Goal: Information Seeking & Learning: Learn about a topic

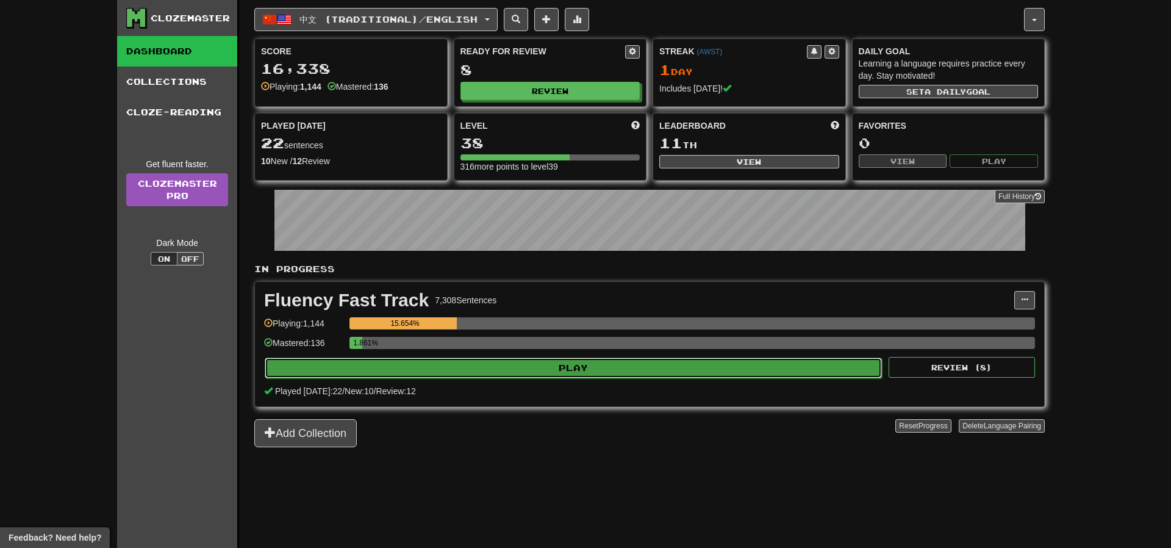
click at [588, 360] on button "Play" at bounding box center [573, 367] width 617 height 21
select select "**"
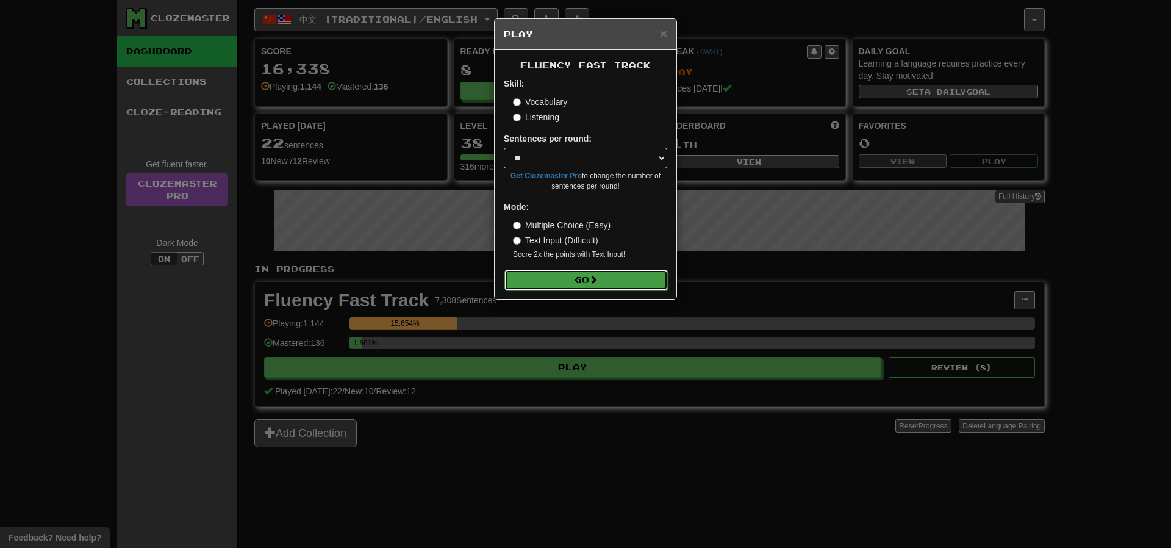
click at [601, 275] on button "Go" at bounding box center [585, 279] width 163 height 21
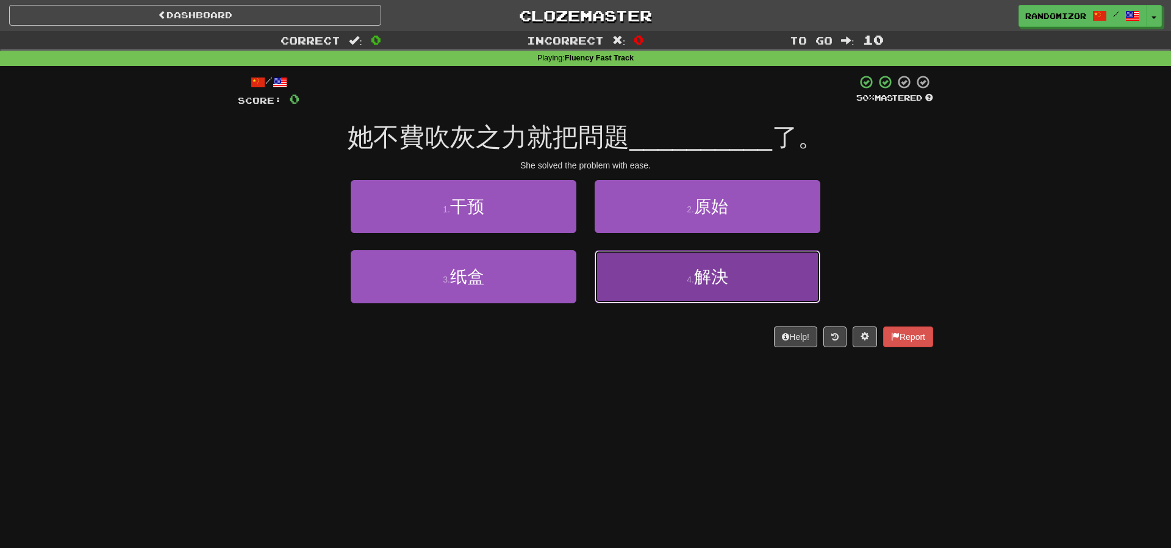
click at [644, 266] on button "4 . 解決" at bounding box center [707, 276] width 226 height 53
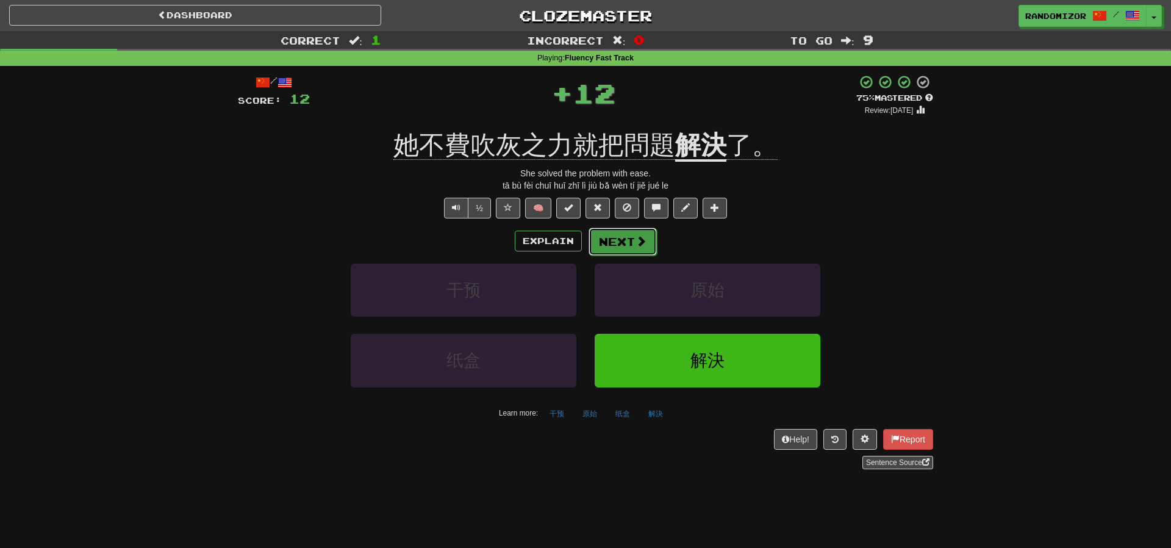
click at [634, 242] on button "Next" at bounding box center [622, 241] width 68 height 28
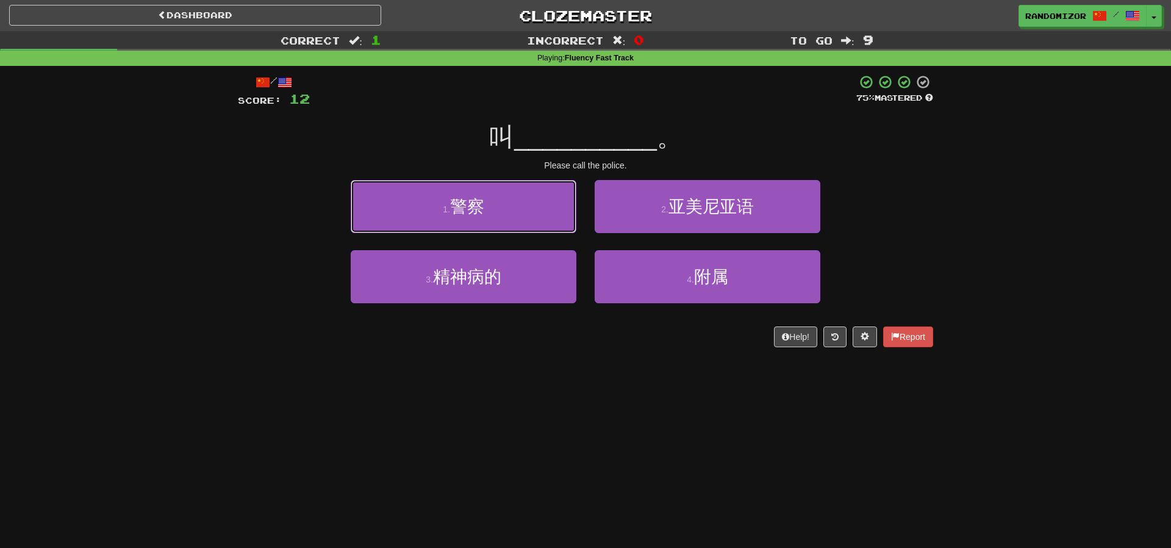
drag, startPoint x: 523, startPoint y: 209, endPoint x: 541, endPoint y: 223, distance: 22.2
click at [523, 209] on button "1 . 警察" at bounding box center [464, 206] width 226 height 53
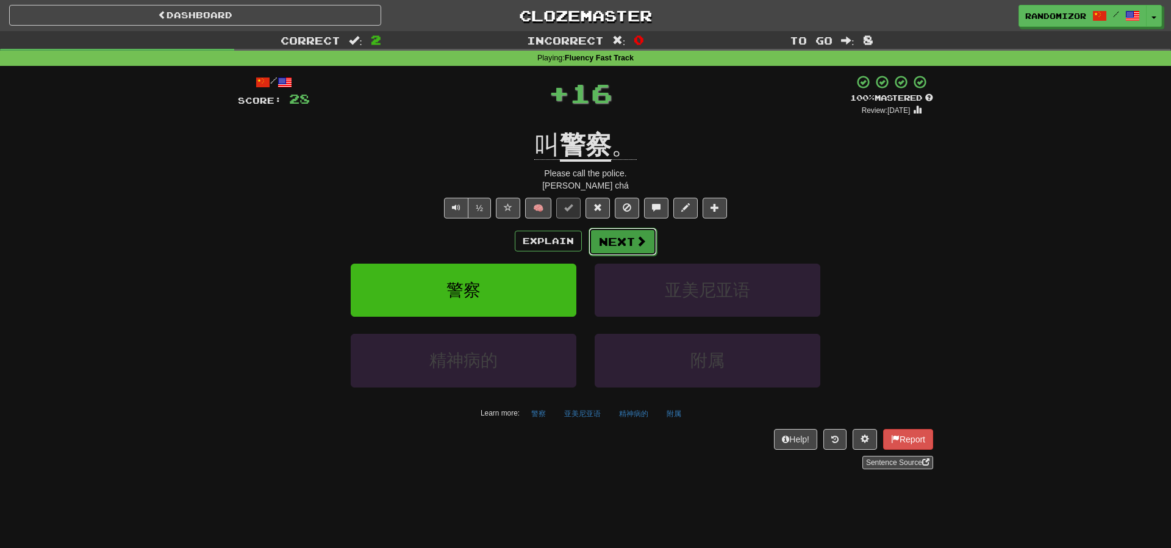
click at [610, 247] on button "Next" at bounding box center [622, 241] width 68 height 28
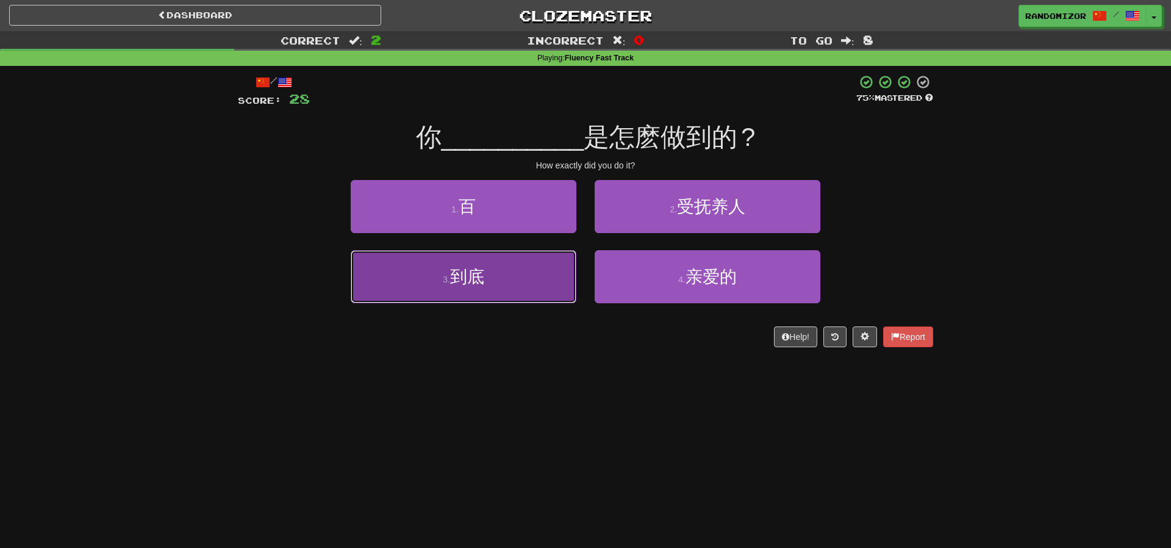
click at [535, 266] on button "3 . 到底" at bounding box center [464, 276] width 226 height 53
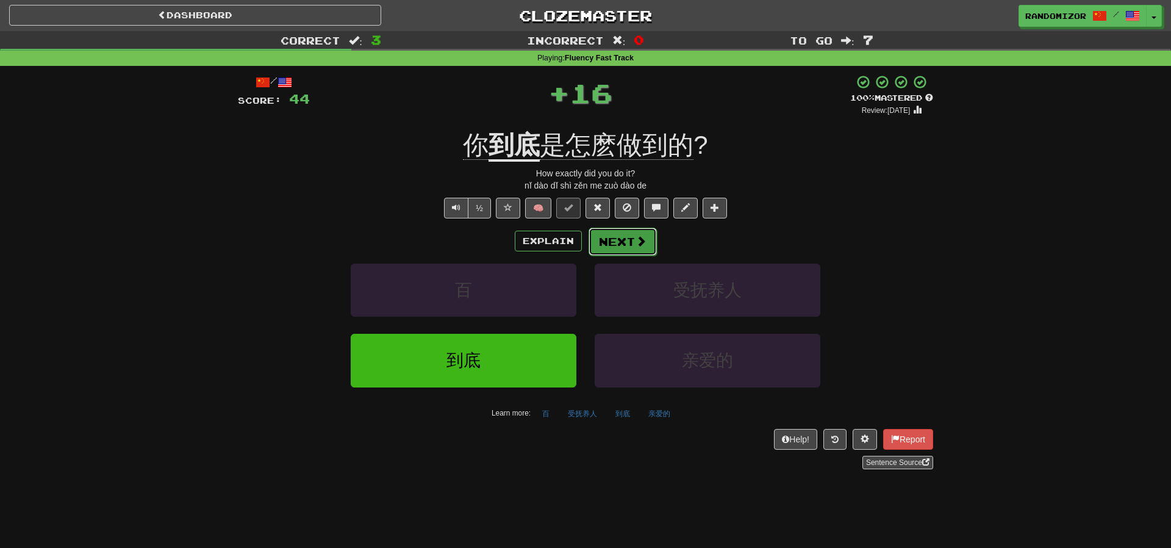
click at [623, 237] on button "Next" at bounding box center [622, 241] width 68 height 28
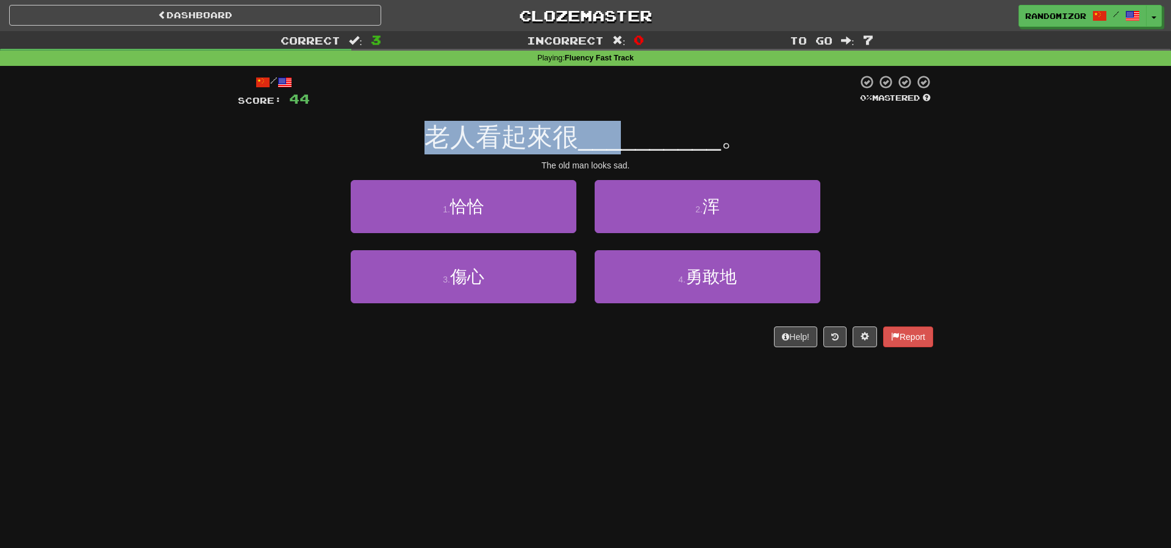
drag, startPoint x: 439, startPoint y: 137, endPoint x: 627, endPoint y: 141, distance: 187.8
click at [627, 141] on div "老人看起來很 __________ 。" at bounding box center [585, 138] width 695 height 34
click at [627, 141] on span "__________" at bounding box center [649, 137] width 143 height 29
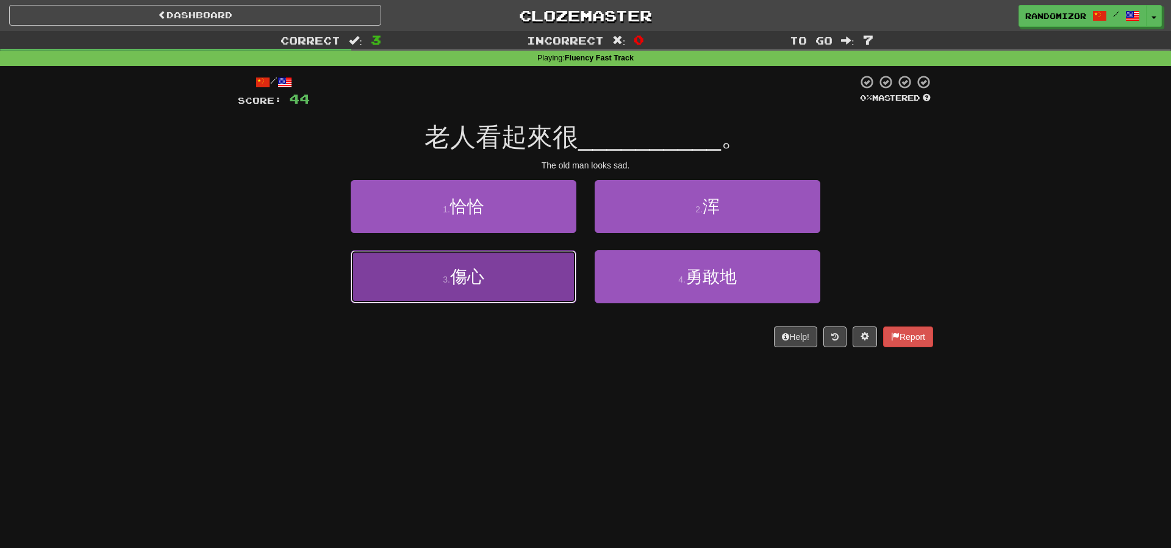
click at [547, 273] on button "3 . 傷心" at bounding box center [464, 276] width 226 height 53
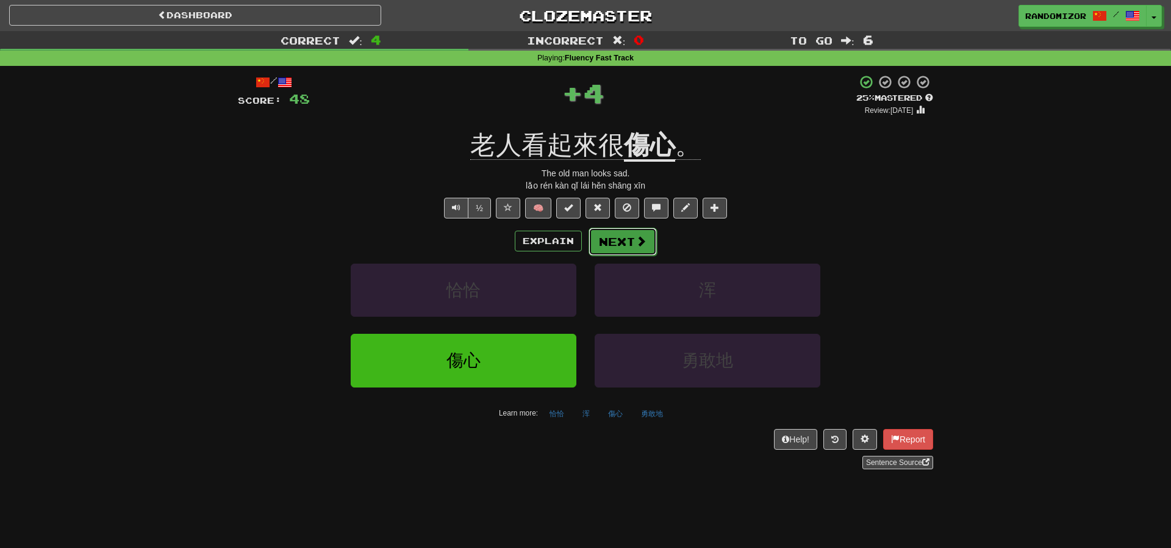
click at [628, 233] on button "Next" at bounding box center [622, 241] width 68 height 28
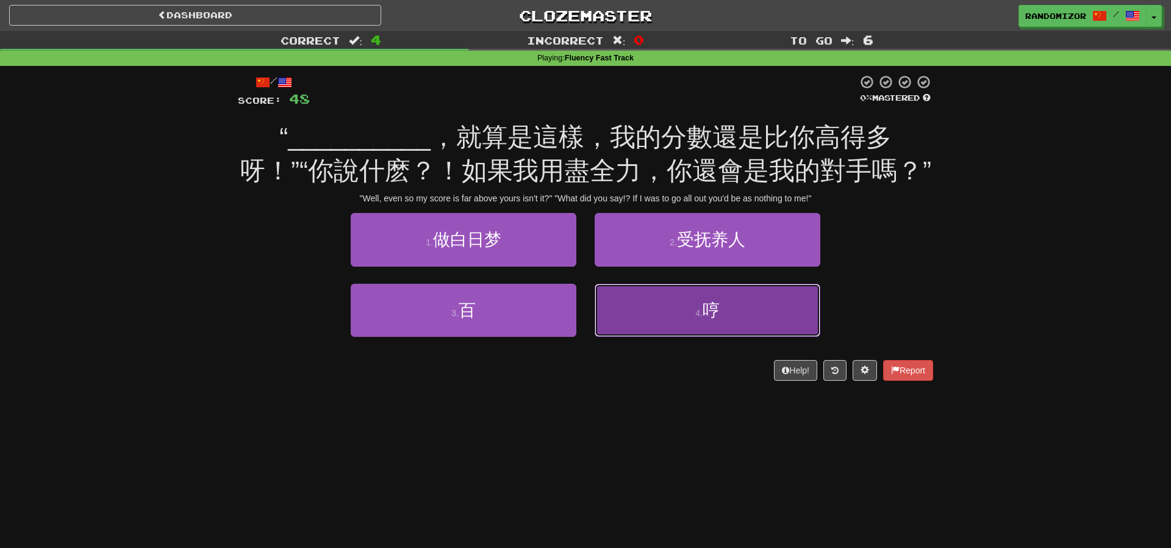
click at [649, 330] on button "4 . 哼" at bounding box center [707, 310] width 226 height 53
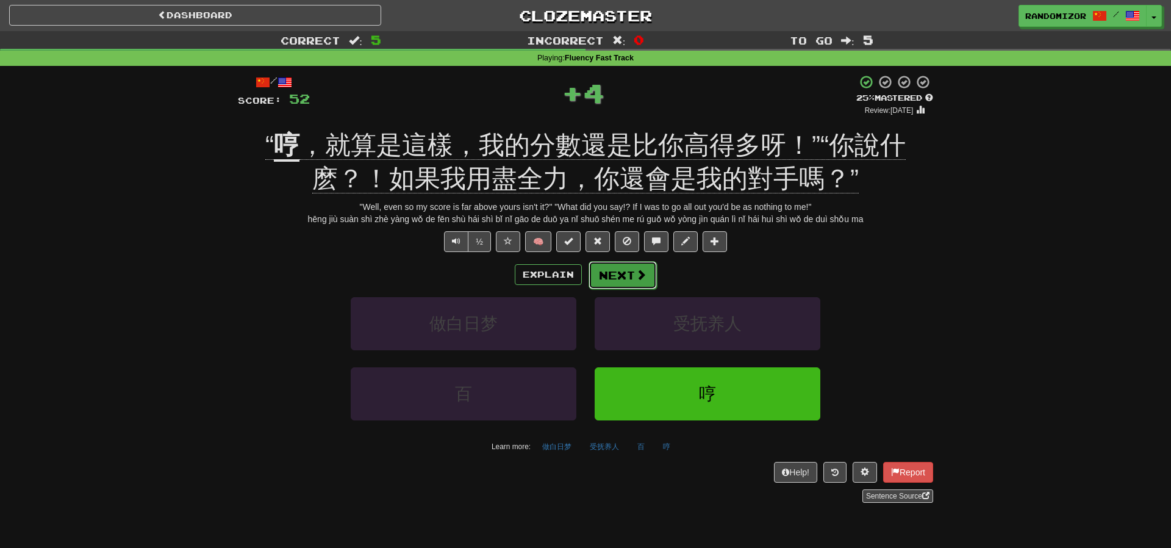
click at [621, 268] on button "Next" at bounding box center [622, 275] width 68 height 28
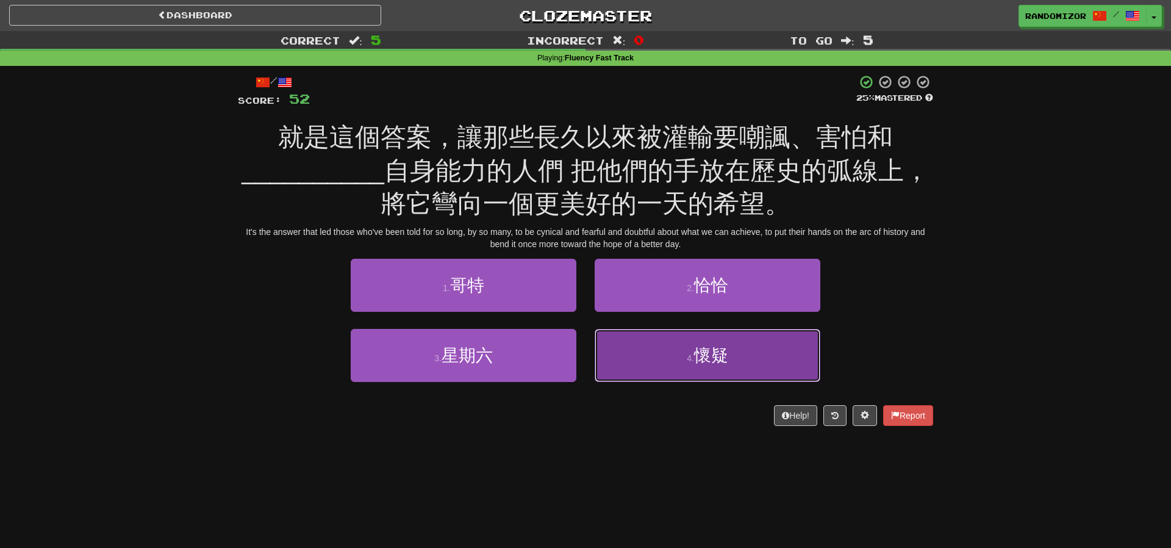
click at [666, 341] on button "4 . 懷疑" at bounding box center [707, 355] width 226 height 53
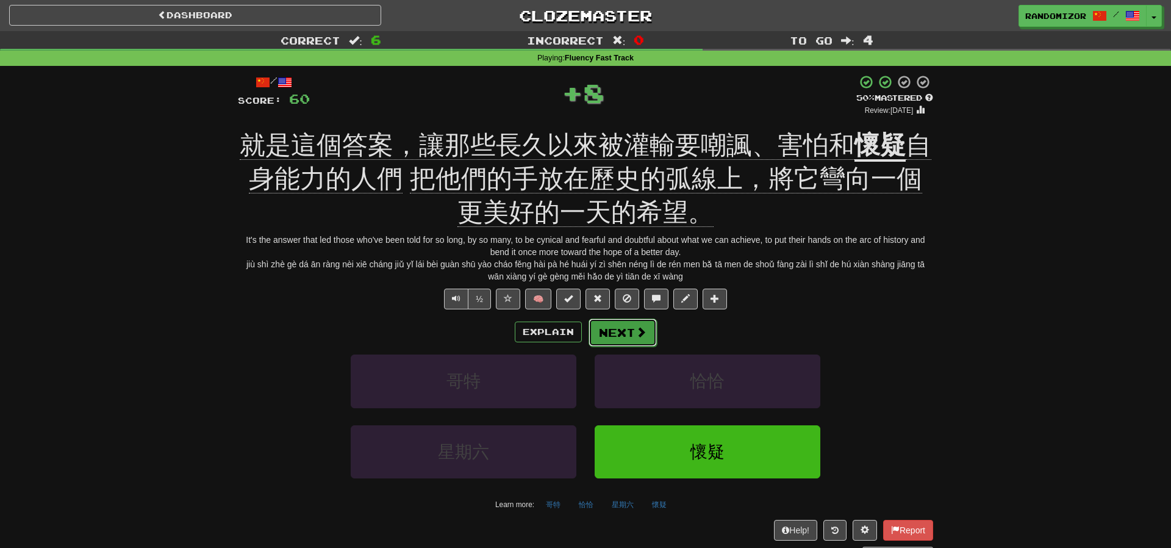
click at [635, 330] on span at bounding box center [640, 331] width 11 height 11
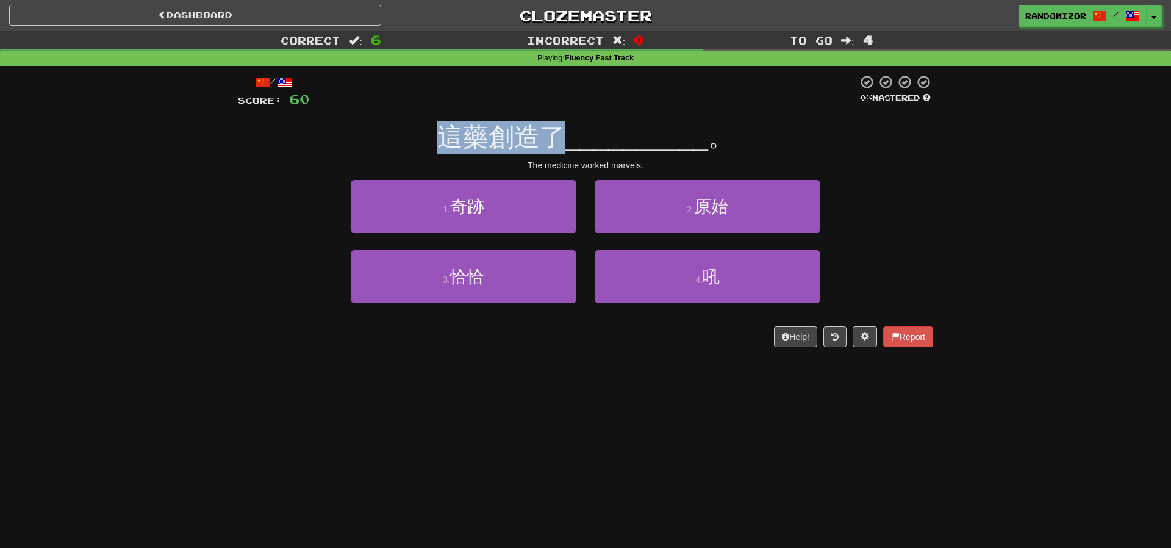
drag, startPoint x: 455, startPoint y: 139, endPoint x: 592, endPoint y: 145, distance: 136.7
click at [578, 141] on div "這藥創造了 __________ 。" at bounding box center [585, 138] width 695 height 34
click at [592, 145] on span "__________" at bounding box center [636, 137] width 143 height 29
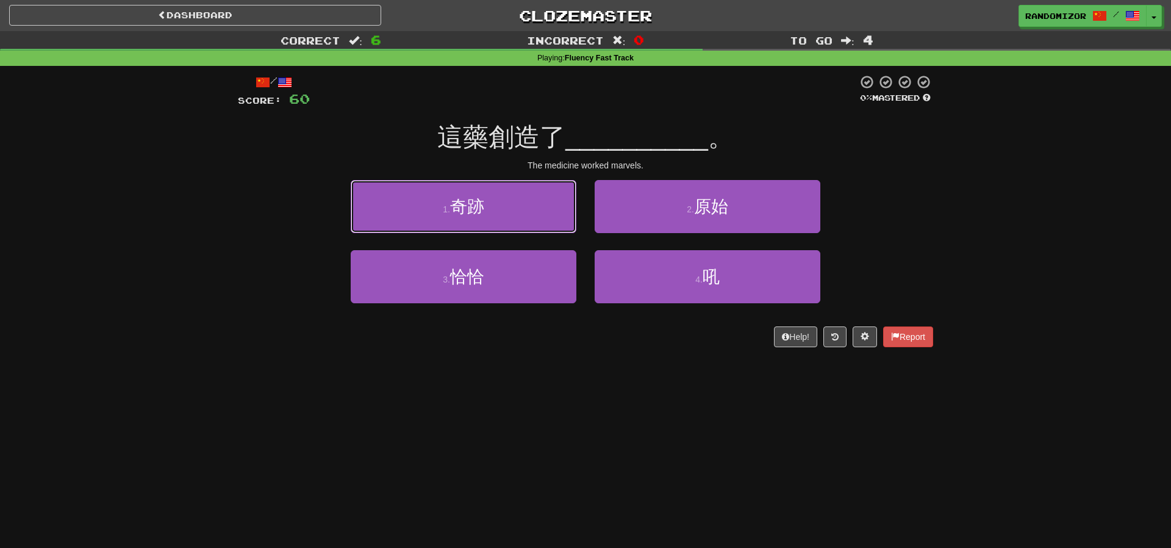
drag, startPoint x: 507, startPoint y: 219, endPoint x: 525, endPoint y: 220, distance: 17.7
click at [507, 219] on button "1 . 奇跡" at bounding box center [464, 206] width 226 height 53
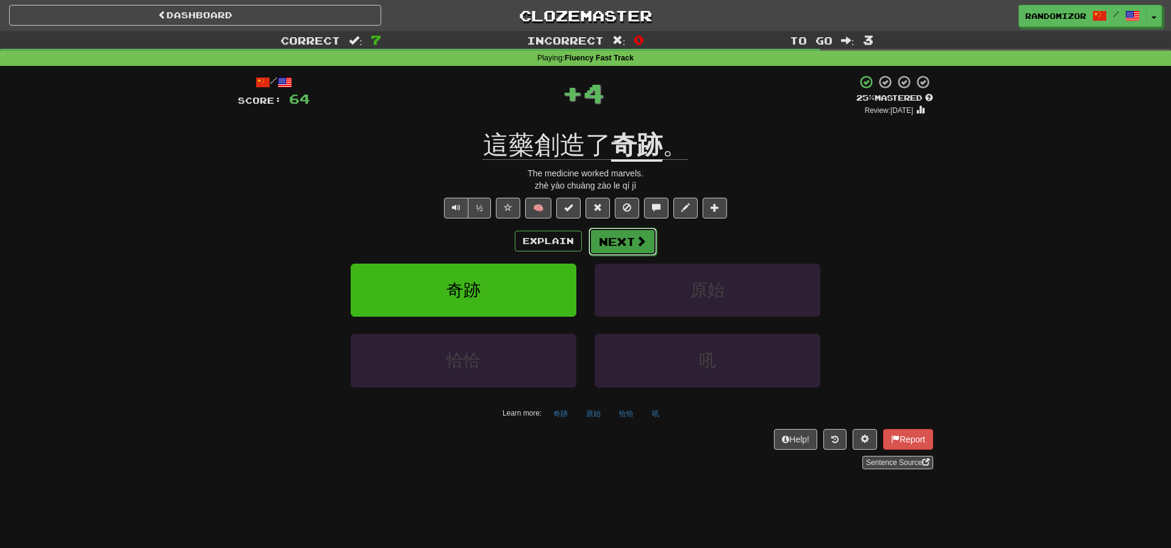
click at [635, 240] on span at bounding box center [640, 240] width 11 height 11
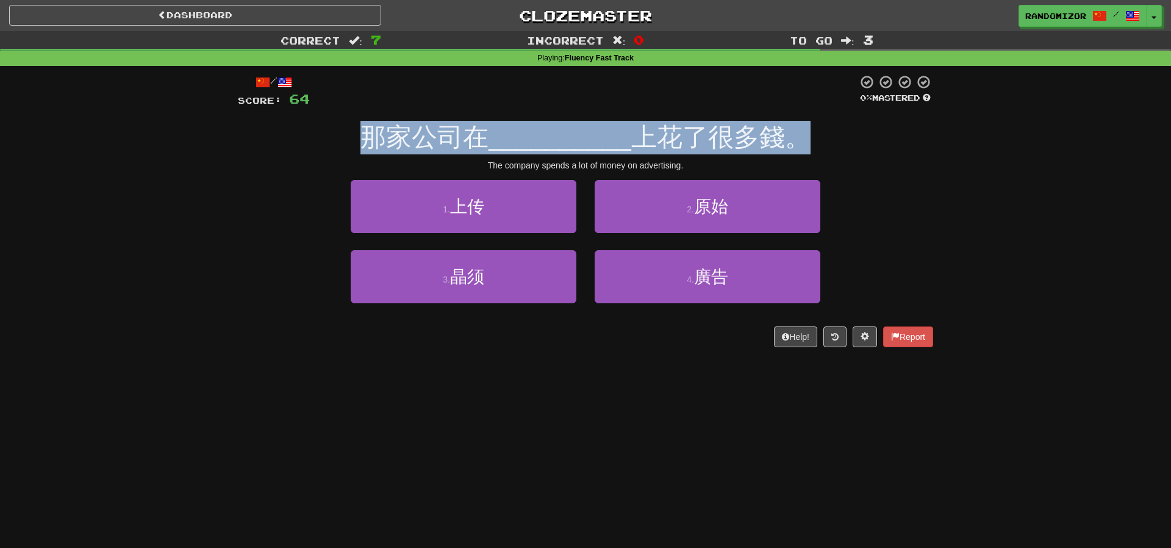
drag, startPoint x: 478, startPoint y: 149, endPoint x: 869, endPoint y: 152, distance: 390.9
click at [869, 152] on div "那家公司在 __________ 上花了很多錢。" at bounding box center [585, 138] width 695 height 34
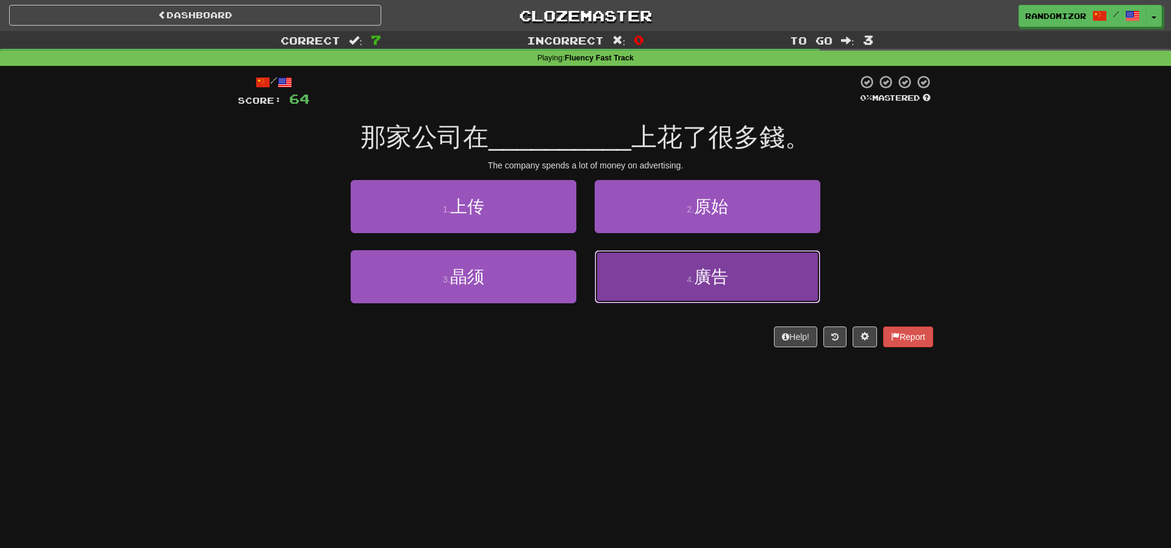
click at [657, 256] on button "4 . 廣告" at bounding box center [707, 276] width 226 height 53
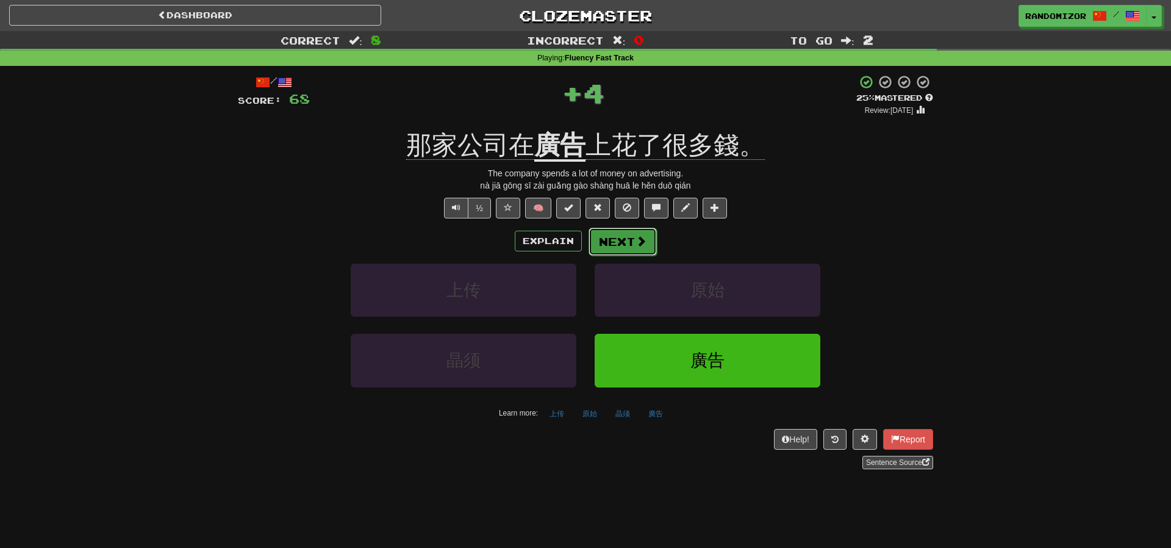
click at [633, 237] on button "Next" at bounding box center [622, 241] width 68 height 28
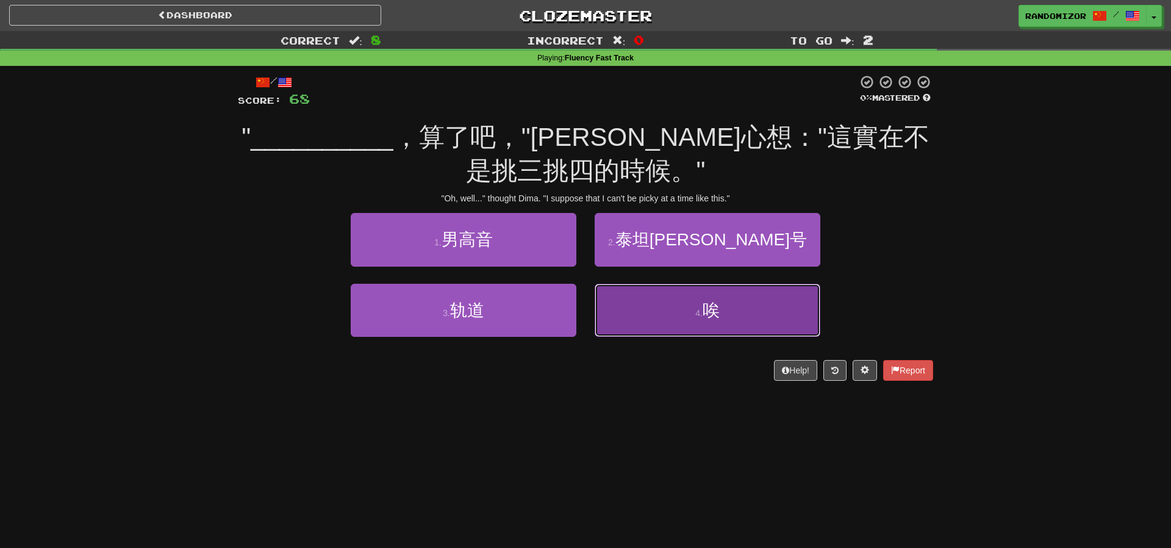
click at [635, 306] on button "4 . 唉" at bounding box center [707, 310] width 226 height 53
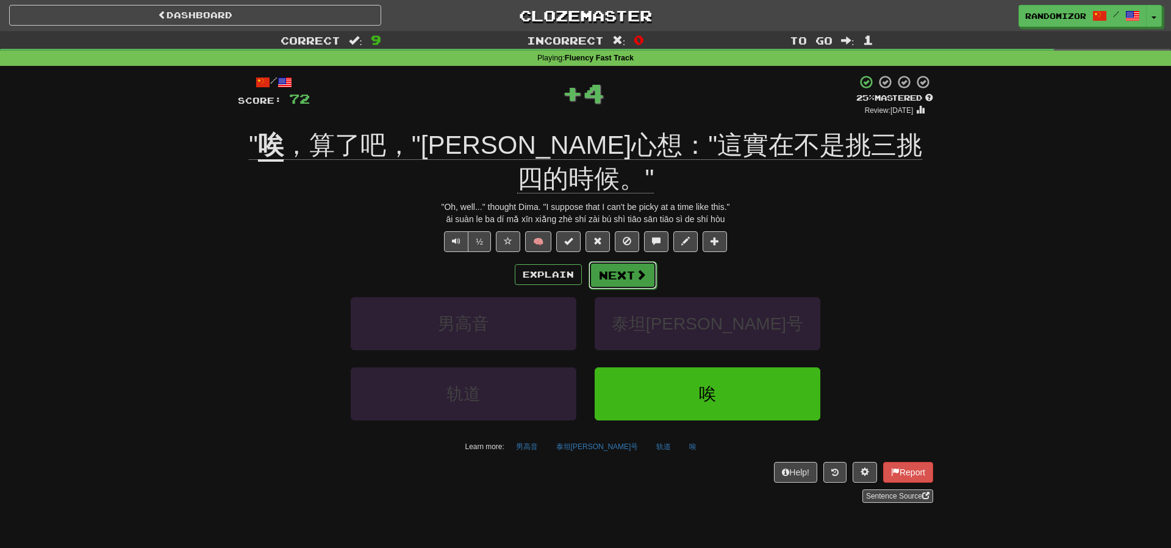
click at [612, 261] on button "Next" at bounding box center [622, 275] width 68 height 28
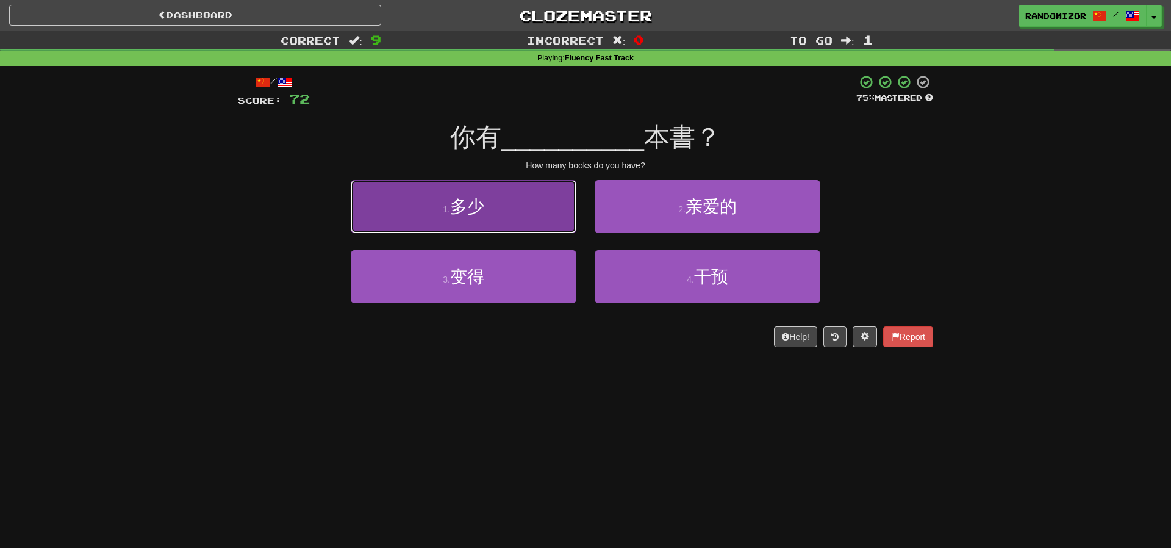
click at [503, 213] on button "1 . 多少" at bounding box center [464, 206] width 226 height 53
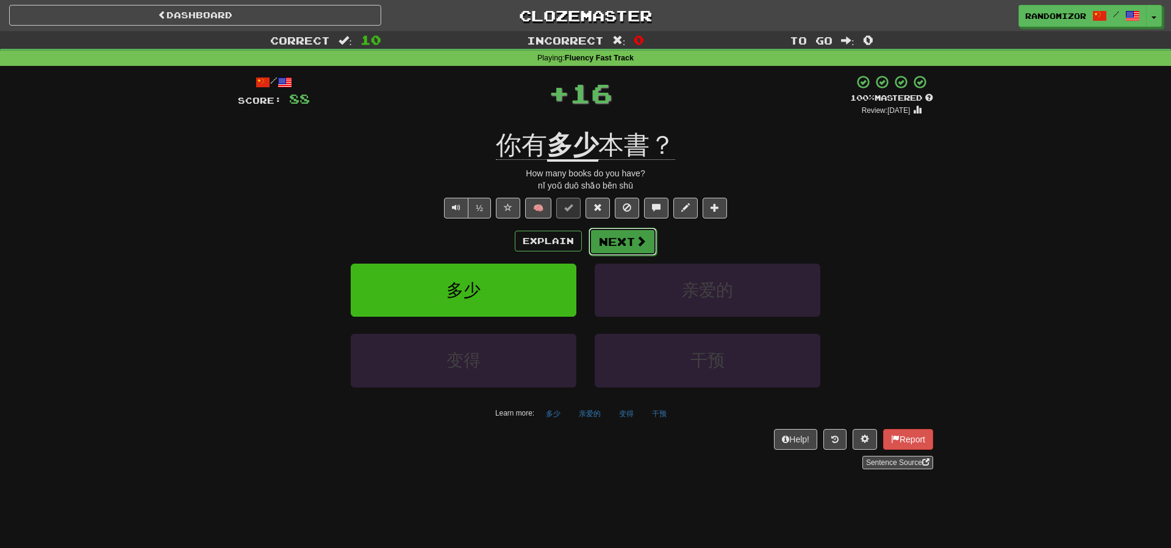
click at [624, 233] on button "Next" at bounding box center [622, 241] width 68 height 28
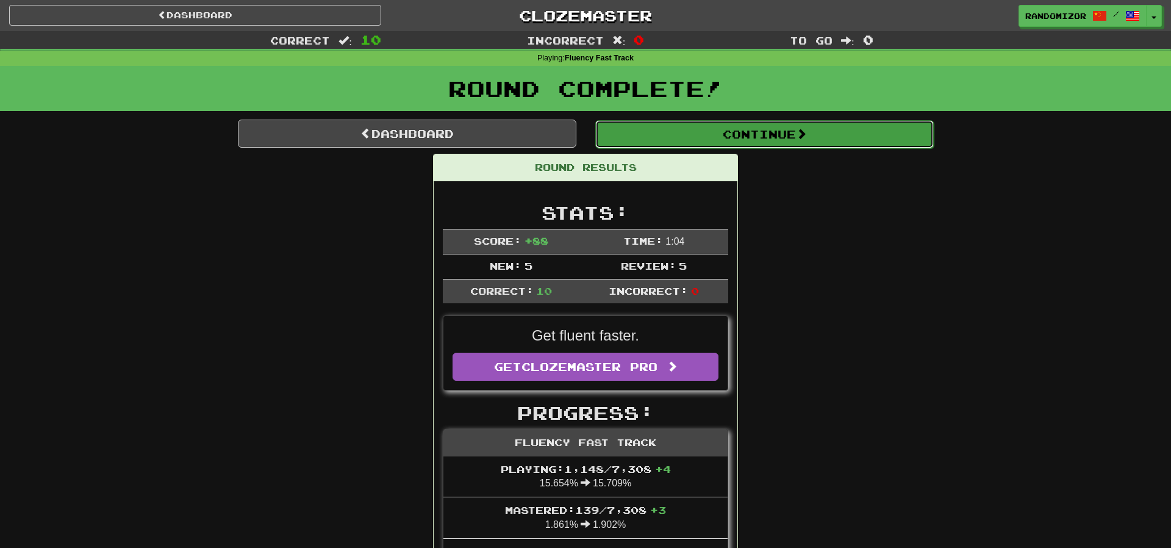
click at [703, 129] on button "Continue" at bounding box center [764, 134] width 338 height 28
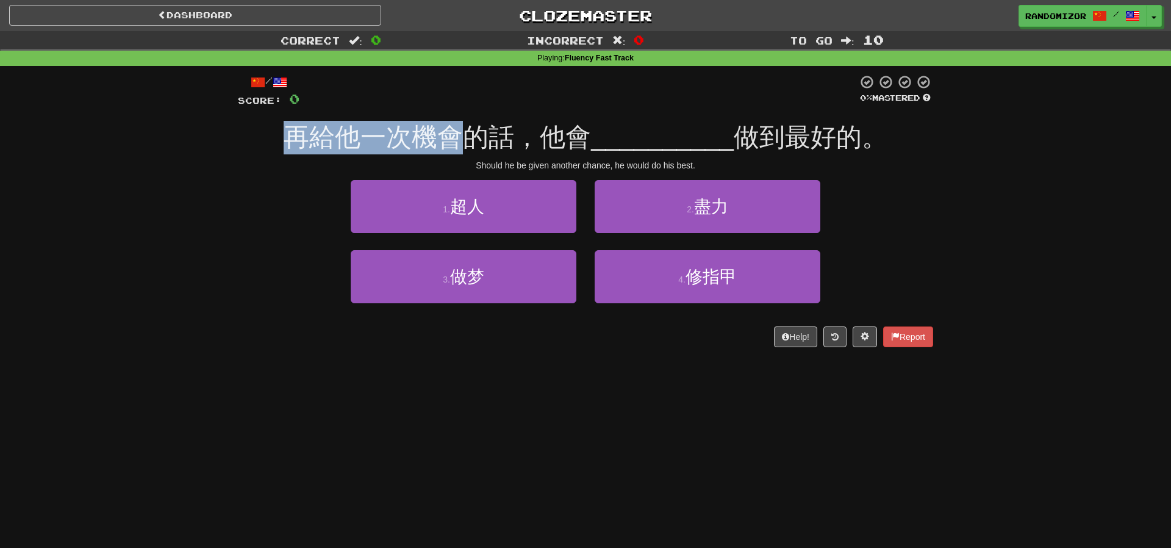
drag, startPoint x: 272, startPoint y: 141, endPoint x: 467, endPoint y: 145, distance: 195.1
click at [467, 145] on div "再給他一次機會的話，他會 __________ 做到最好的。" at bounding box center [585, 138] width 695 height 34
click at [467, 145] on span "再給他一次機會的話，他會" at bounding box center [437, 137] width 307 height 29
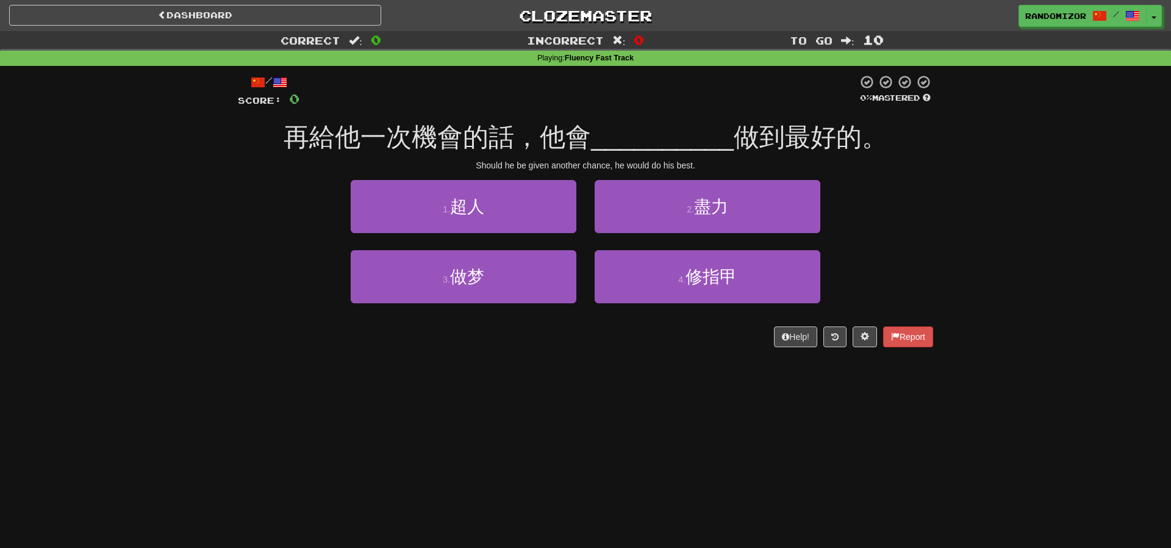
click at [638, 66] on div "/ Score: 0 0 % Mastered 再給他一次機會的話，他會 __________ 做到最好的。 Should he be given anoth…" at bounding box center [585, 215] width 695 height 298
click at [693, 223] on button "2 . 盡力" at bounding box center [707, 206] width 226 height 53
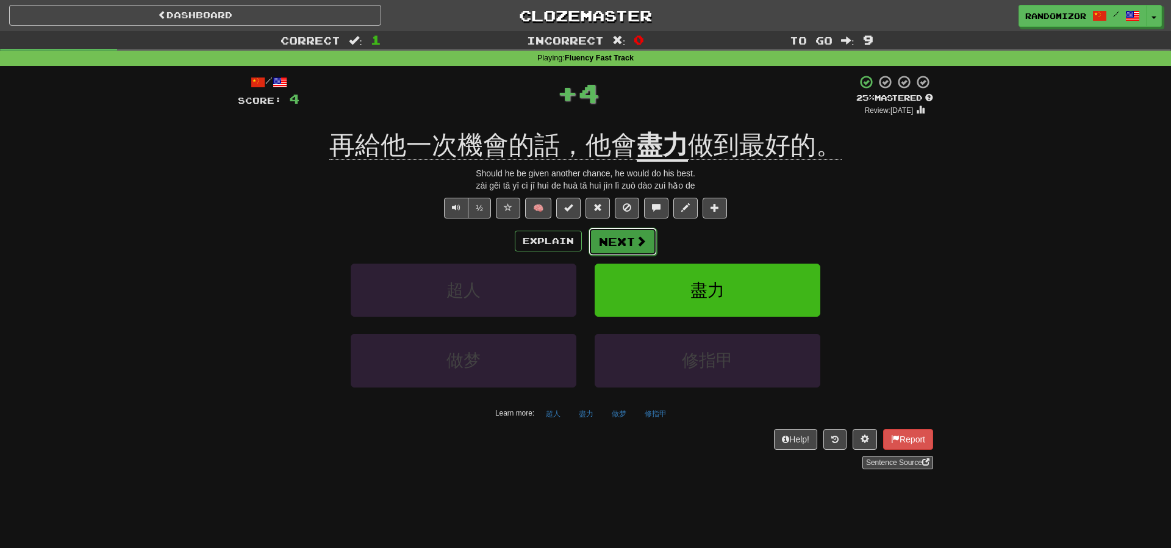
click at [627, 252] on button "Next" at bounding box center [622, 241] width 68 height 28
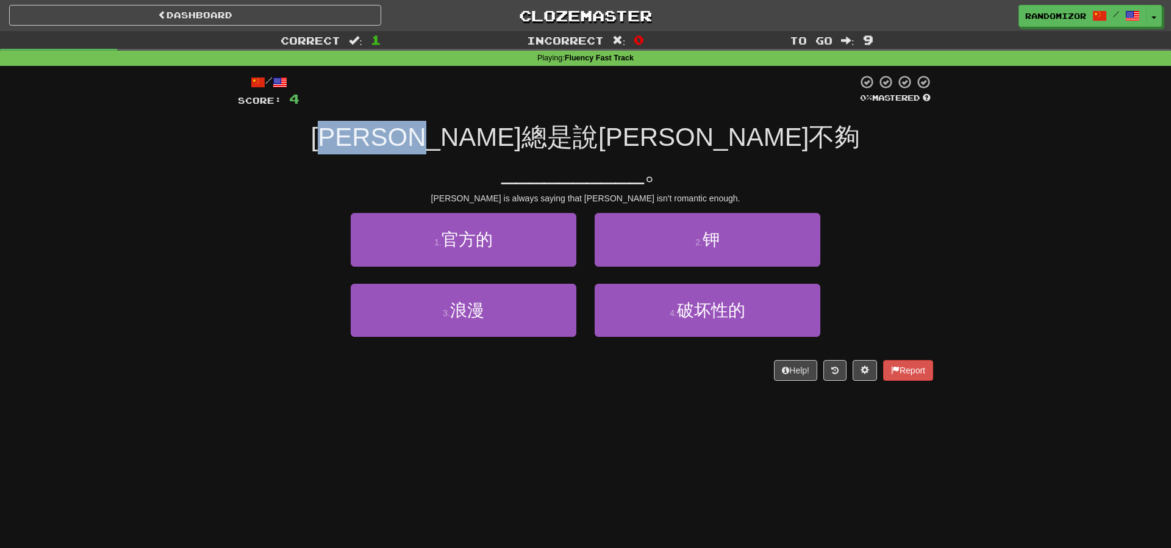
drag, startPoint x: 425, startPoint y: 140, endPoint x: 623, endPoint y: 135, distance: 197.6
click at [589, 135] on span "[PERSON_NAME]總是說[PERSON_NAME]不夠" at bounding box center [585, 137] width 549 height 29
click at [632, 156] on span "__________" at bounding box center [572, 170] width 143 height 29
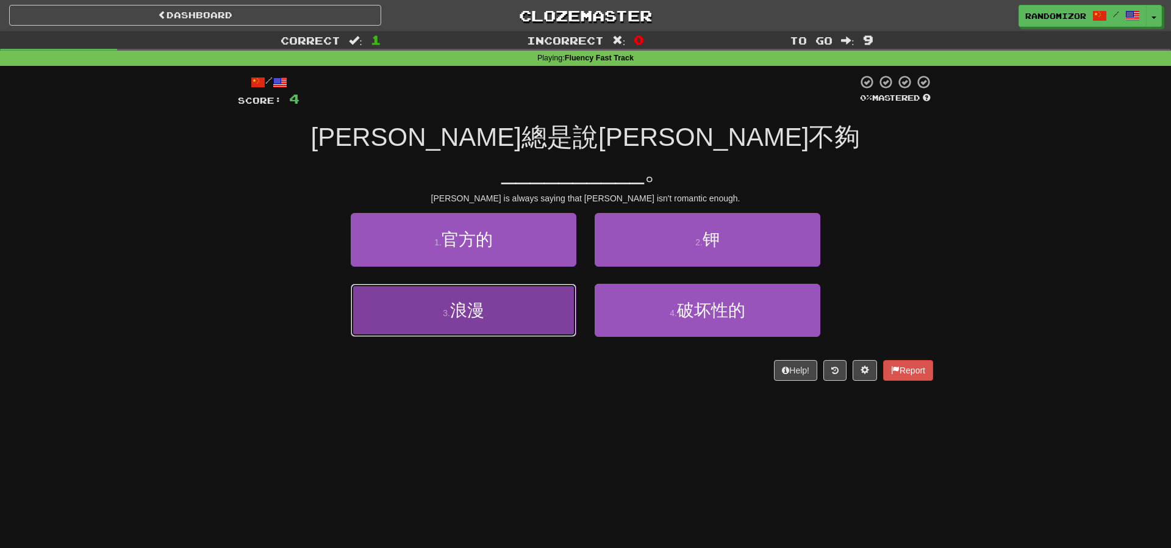
click at [500, 291] on button "3 . 浪漫" at bounding box center [464, 310] width 226 height 53
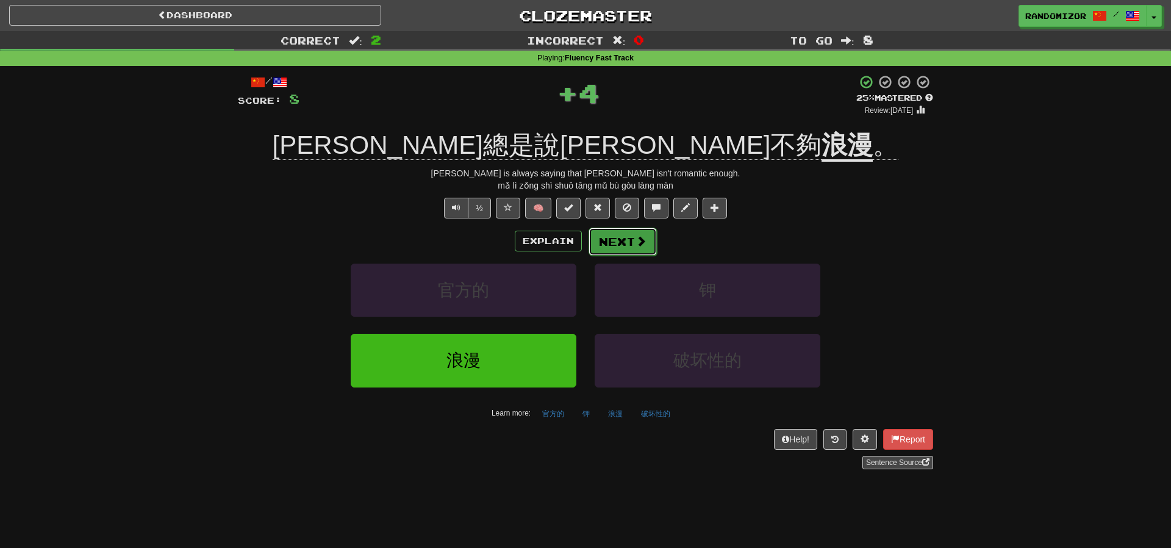
click at [612, 249] on button "Next" at bounding box center [622, 241] width 68 height 28
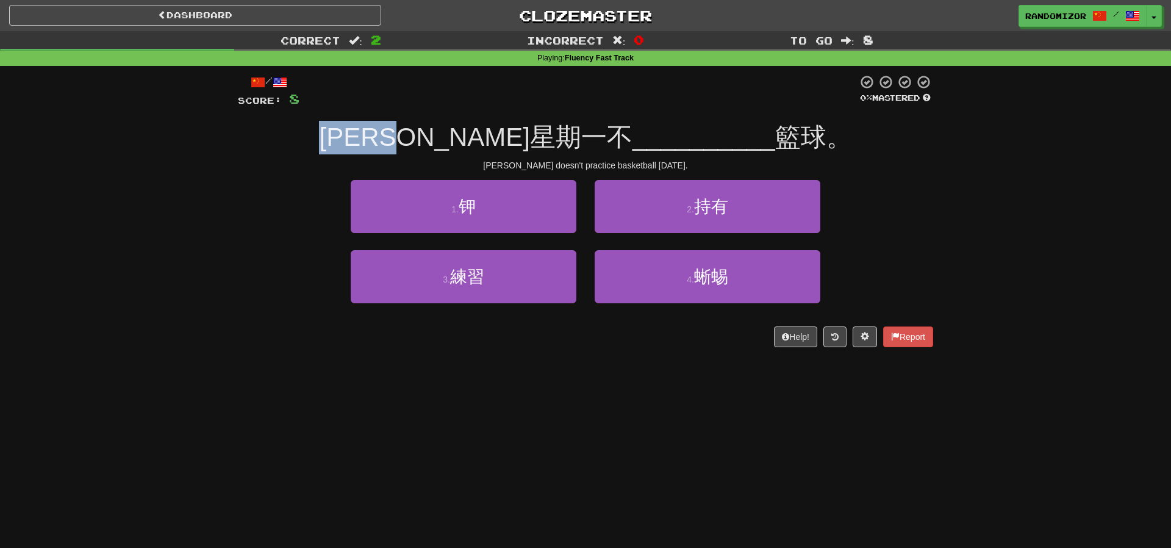
drag, startPoint x: 416, startPoint y: 140, endPoint x: 530, endPoint y: 142, distance: 113.4
click at [530, 142] on span "[PERSON_NAME]星期一不" at bounding box center [475, 137] width 313 height 29
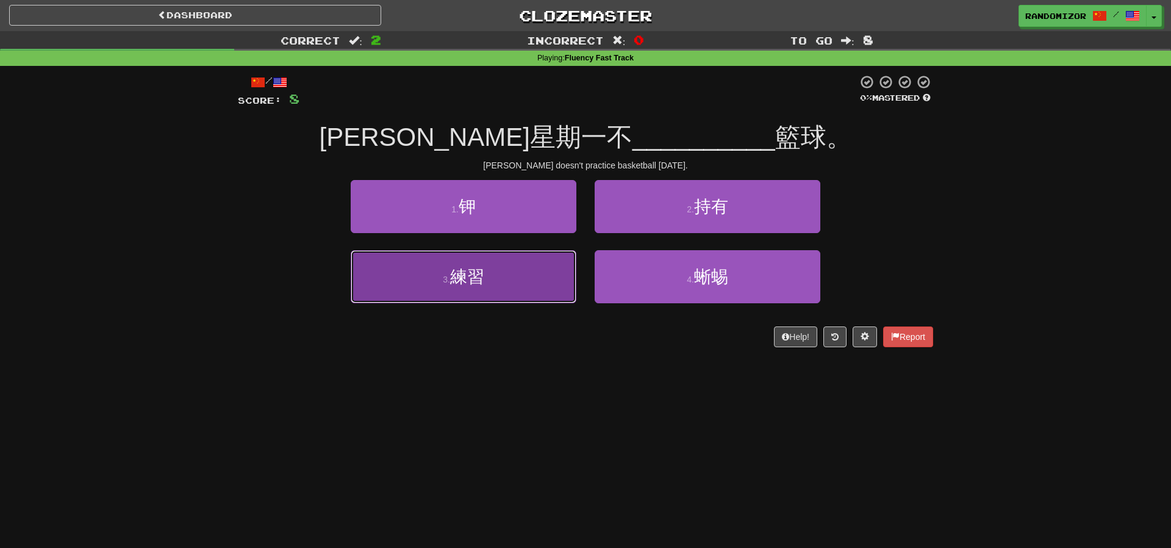
click at [518, 274] on button "3 . 練習" at bounding box center [464, 276] width 226 height 53
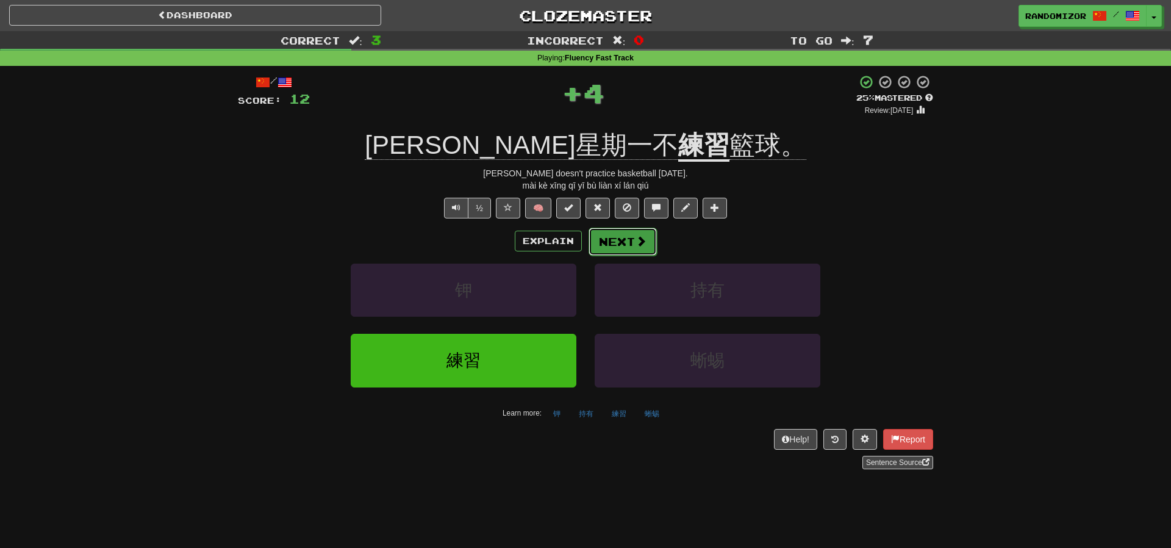
click at [623, 238] on button "Next" at bounding box center [622, 241] width 68 height 28
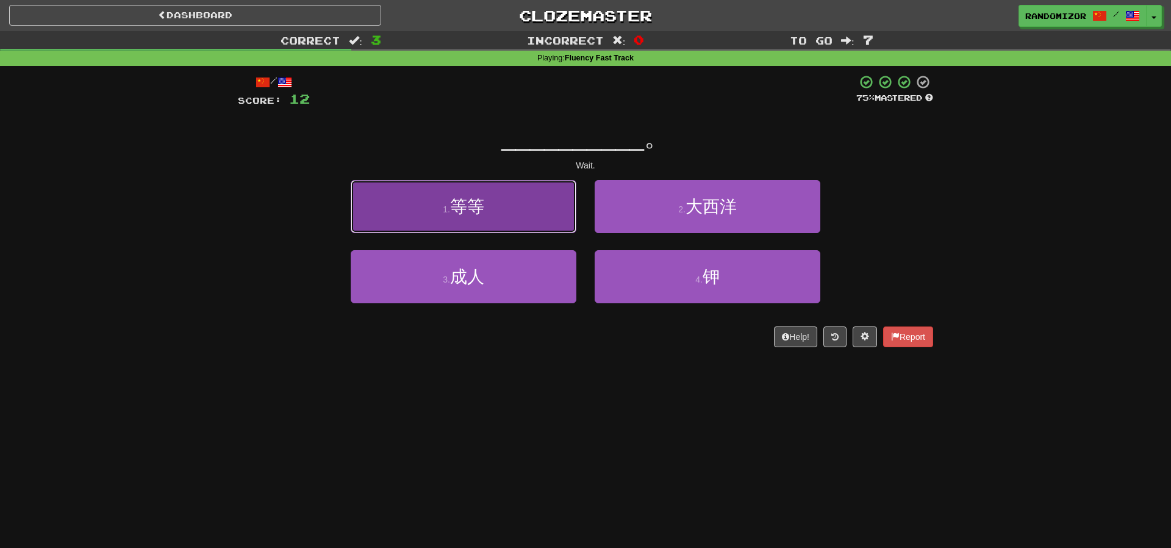
click at [507, 204] on button "1 . 等等" at bounding box center [464, 206] width 226 height 53
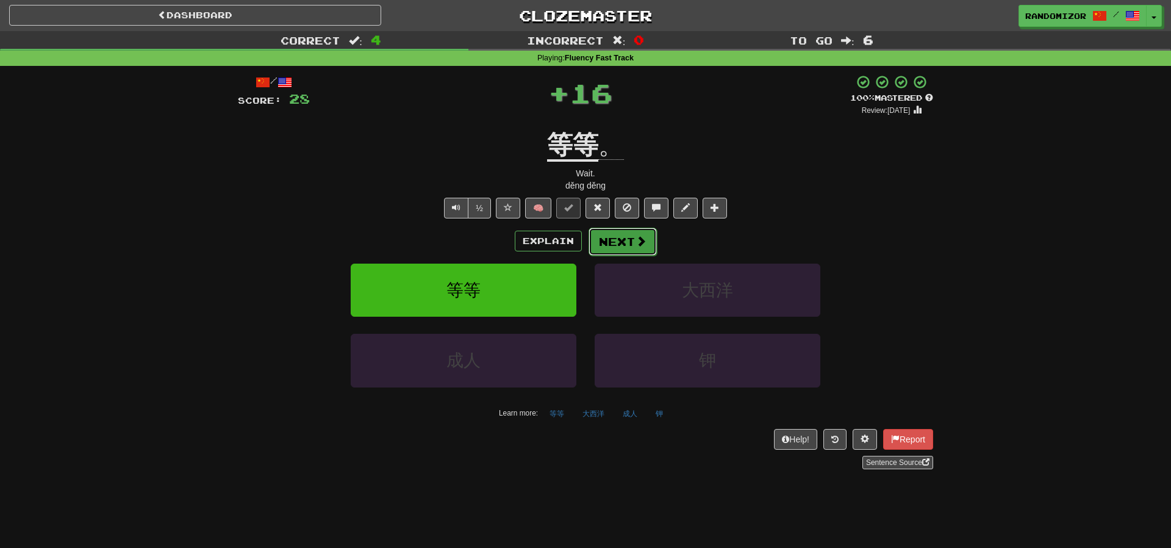
click at [608, 238] on button "Next" at bounding box center [622, 241] width 68 height 28
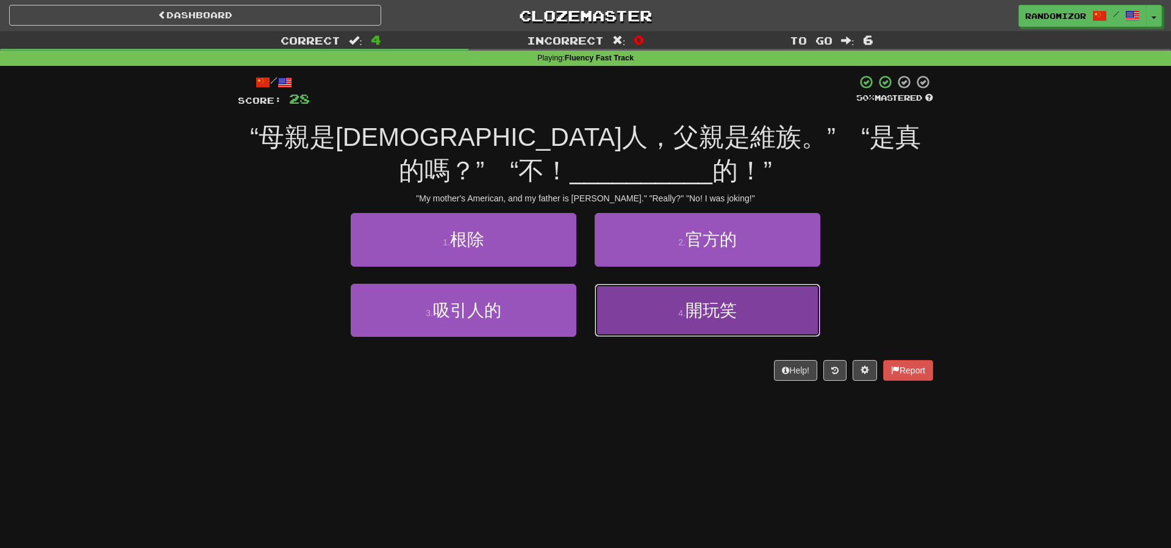
click at [656, 304] on button "4 . 開玩笑" at bounding box center [707, 310] width 226 height 53
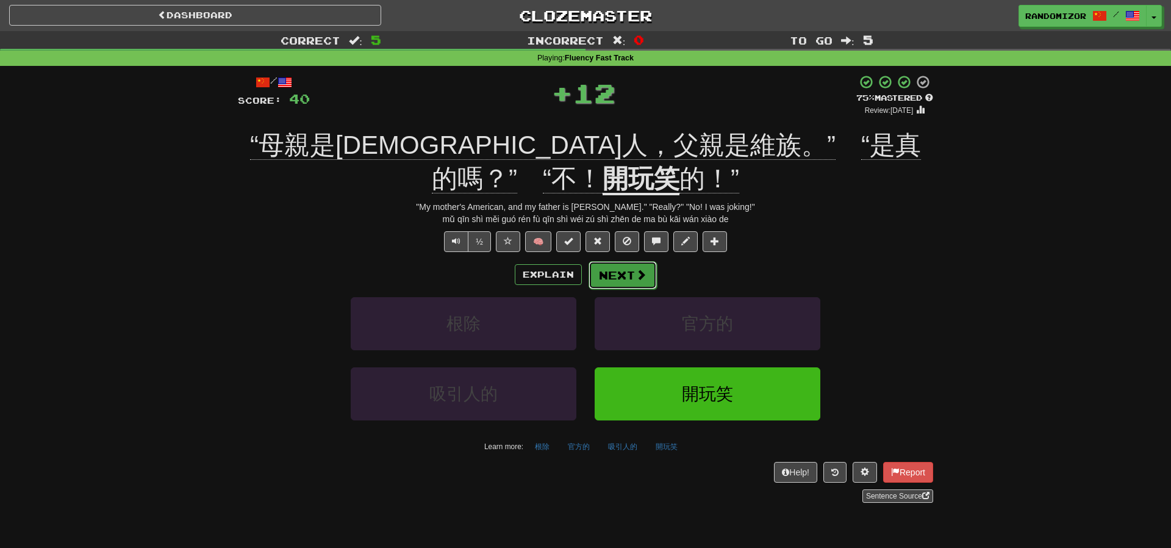
click at [619, 268] on button "Next" at bounding box center [622, 275] width 68 height 28
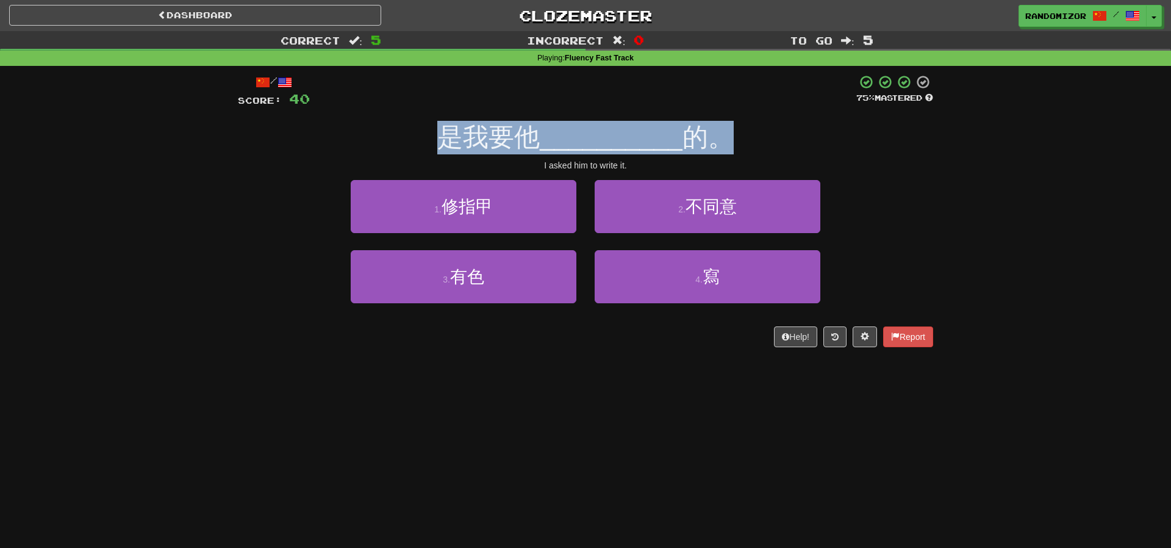
drag, startPoint x: 443, startPoint y: 141, endPoint x: 795, endPoint y: 141, distance: 352.4
click at [795, 141] on div "是我要他 __________ 的。" at bounding box center [585, 138] width 695 height 34
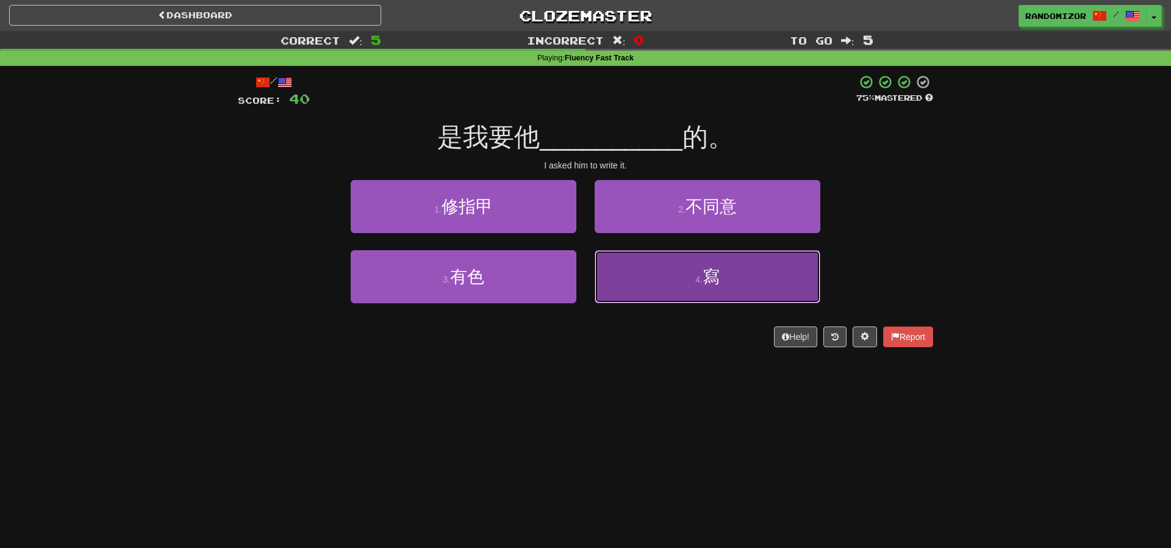
click at [665, 268] on button "4 . 寫" at bounding box center [707, 276] width 226 height 53
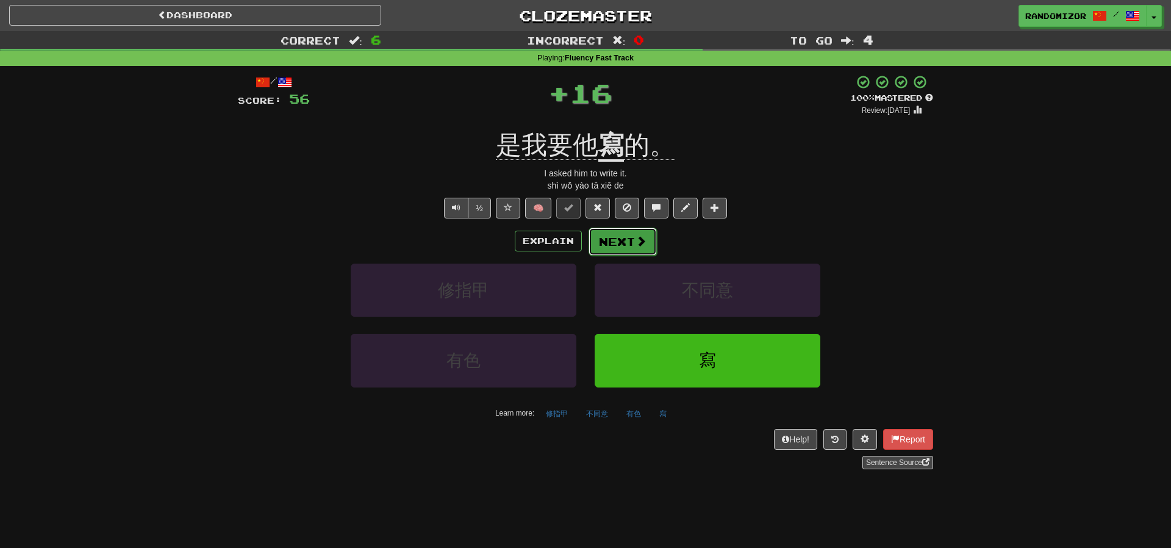
click at [638, 240] on span at bounding box center [640, 240] width 11 height 11
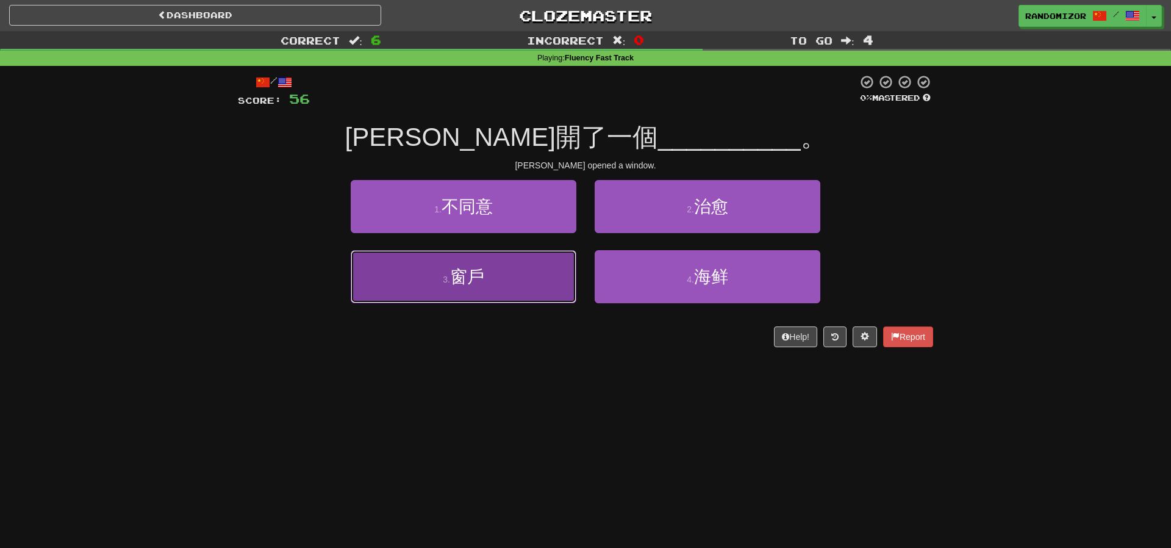
click at [537, 277] on button "3 . 窗戶" at bounding box center [464, 276] width 226 height 53
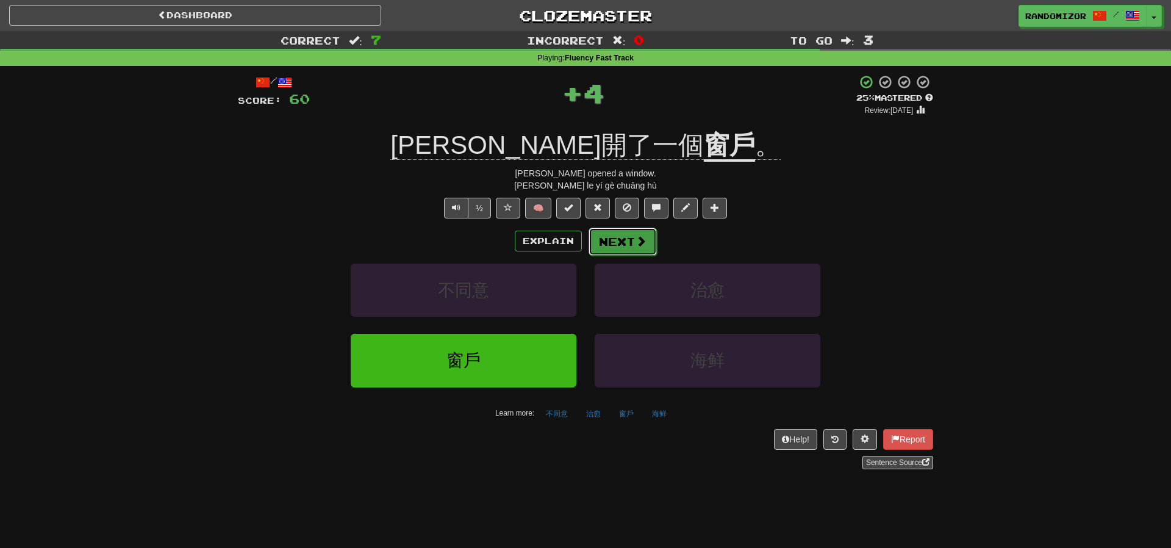
click at [625, 243] on button "Next" at bounding box center [622, 241] width 68 height 28
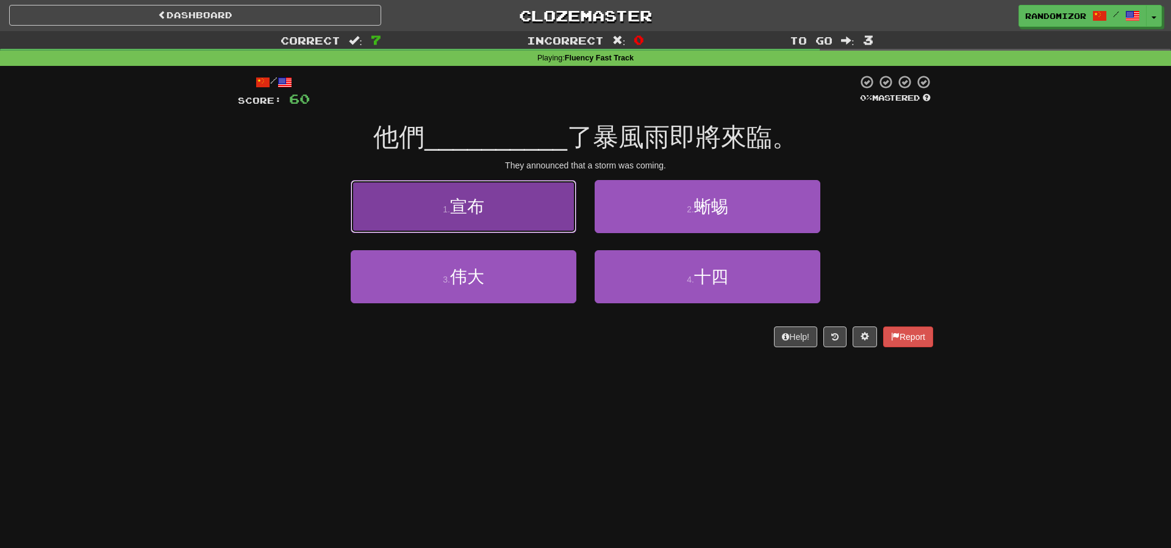
click at [541, 213] on button "1 . 宣布" at bounding box center [464, 206] width 226 height 53
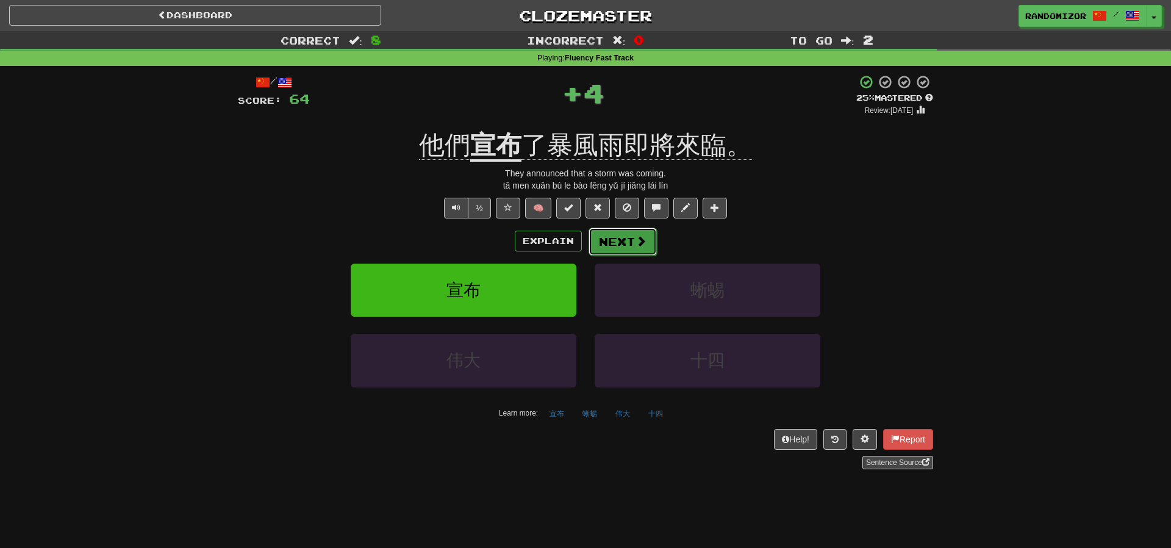
click at [624, 236] on button "Next" at bounding box center [622, 241] width 68 height 28
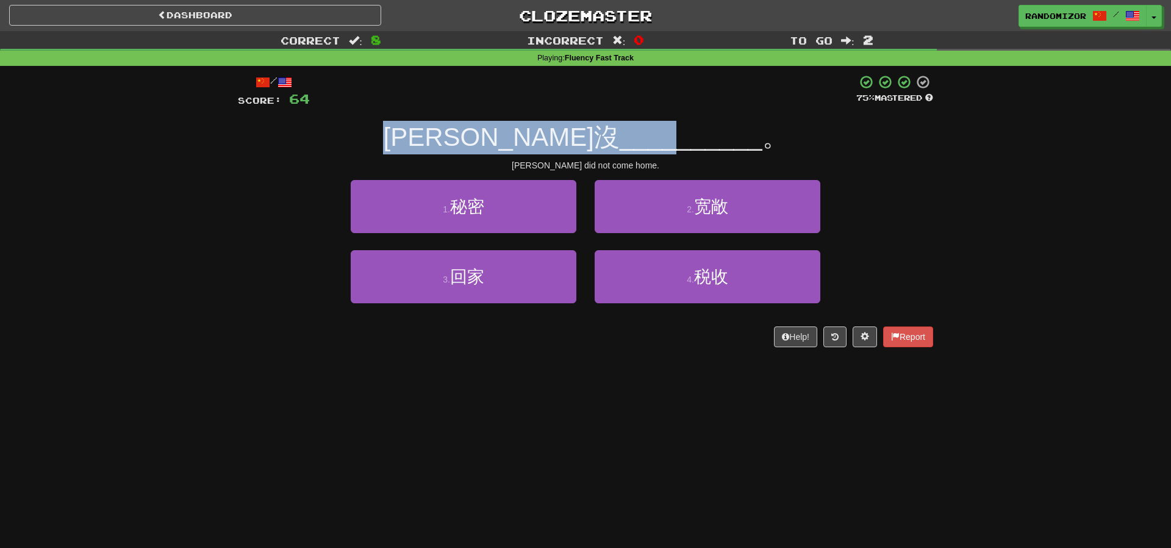
drag, startPoint x: 456, startPoint y: 130, endPoint x: 611, endPoint y: 133, distance: 154.9
click at [611, 133] on div "[PERSON_NAME]夫沒 __________ 。" at bounding box center [585, 138] width 695 height 34
click at [619, 133] on span "__________" at bounding box center [690, 137] width 143 height 29
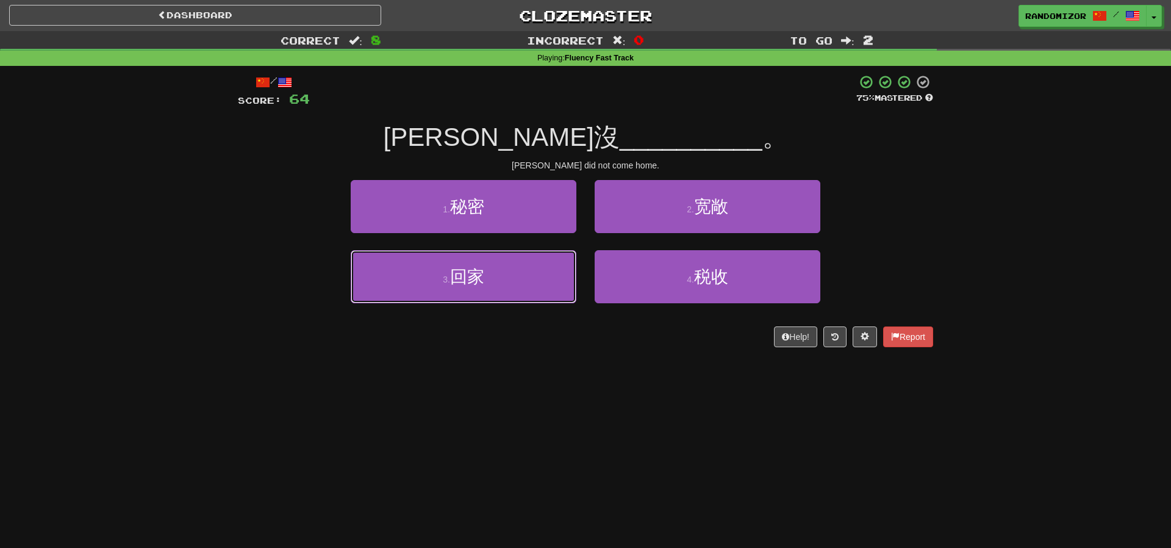
click at [509, 260] on button "3 . 回家" at bounding box center [464, 276] width 226 height 53
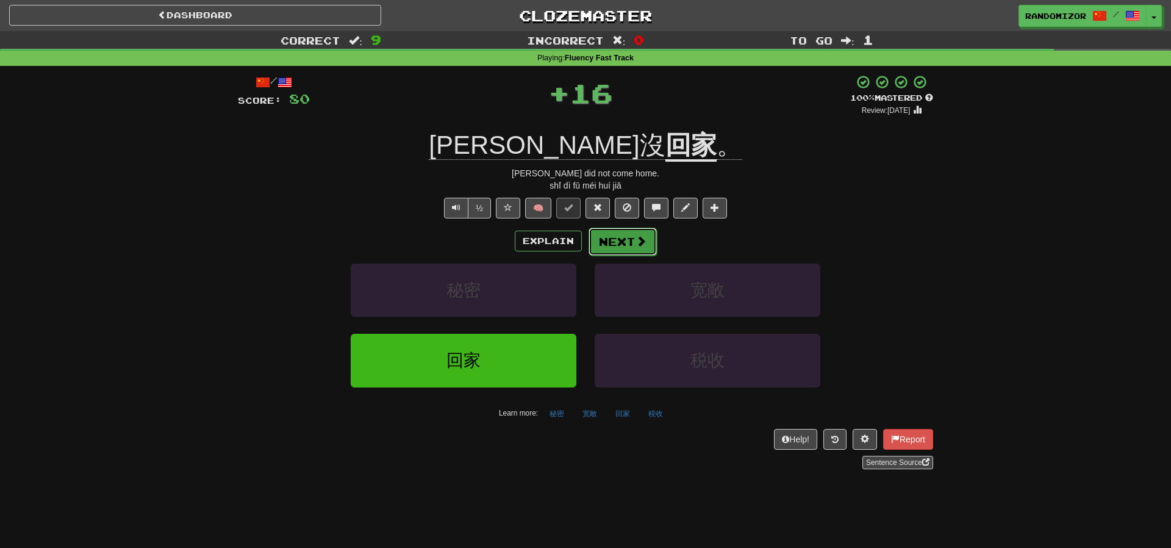
click at [609, 238] on button "Next" at bounding box center [622, 241] width 68 height 28
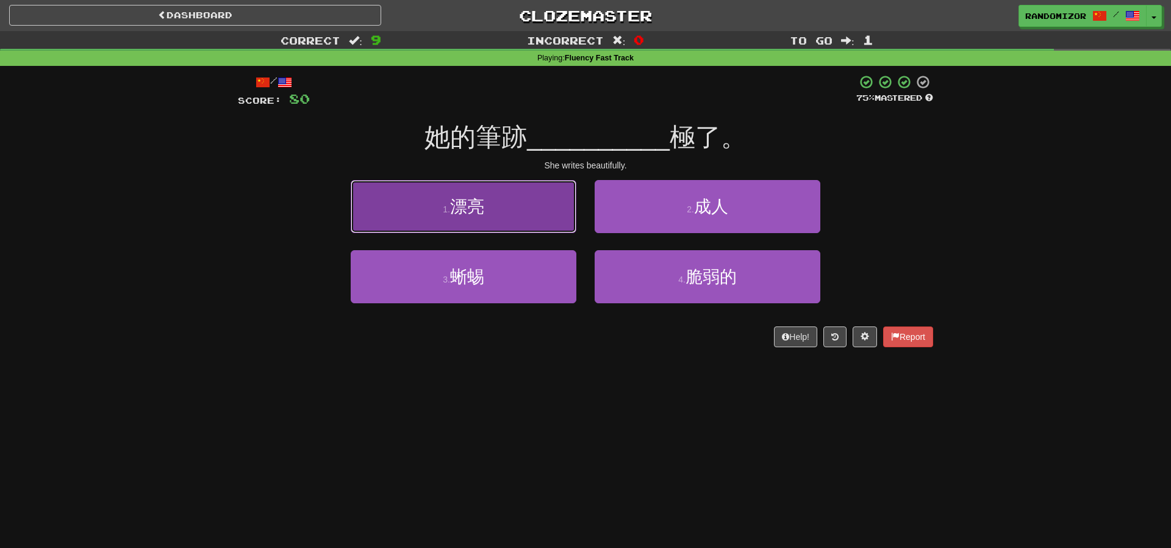
click at [532, 217] on button "1 . 漂亮" at bounding box center [464, 206] width 226 height 53
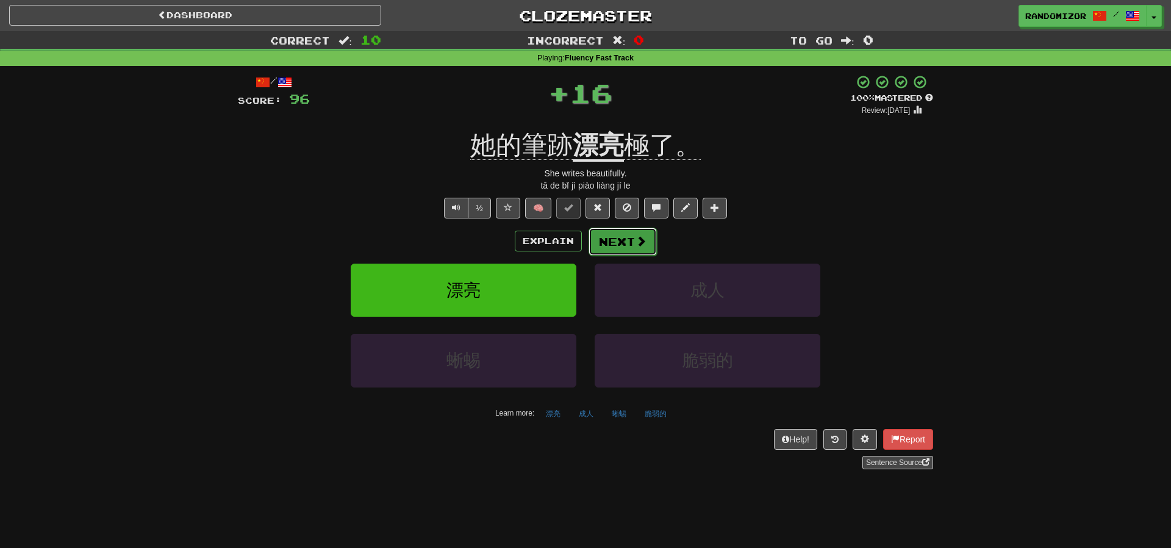
click at [622, 252] on button "Next" at bounding box center [622, 241] width 68 height 28
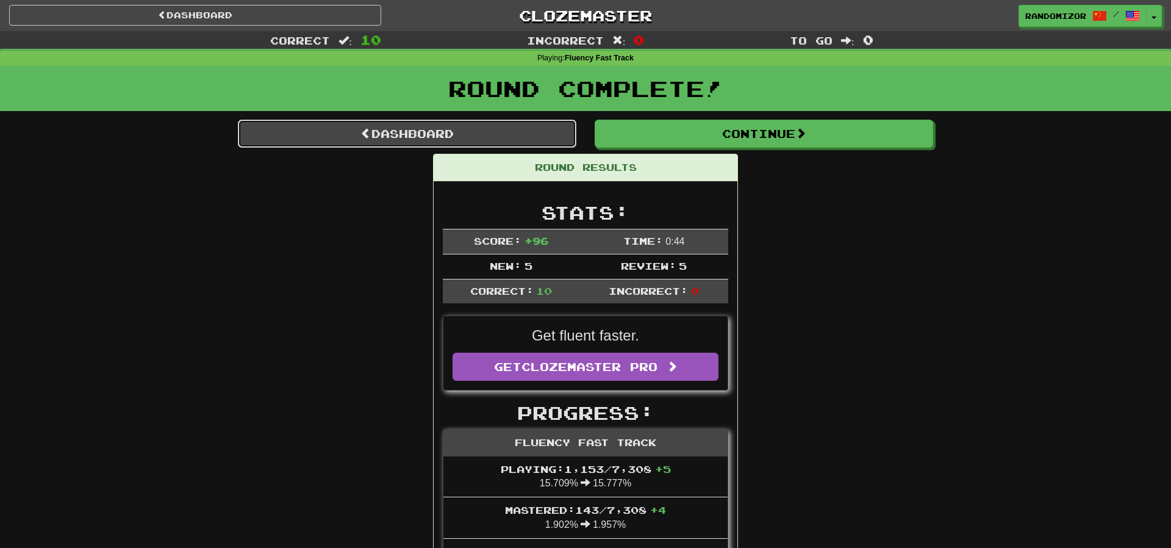
click at [477, 141] on link "Dashboard" at bounding box center [407, 134] width 338 height 28
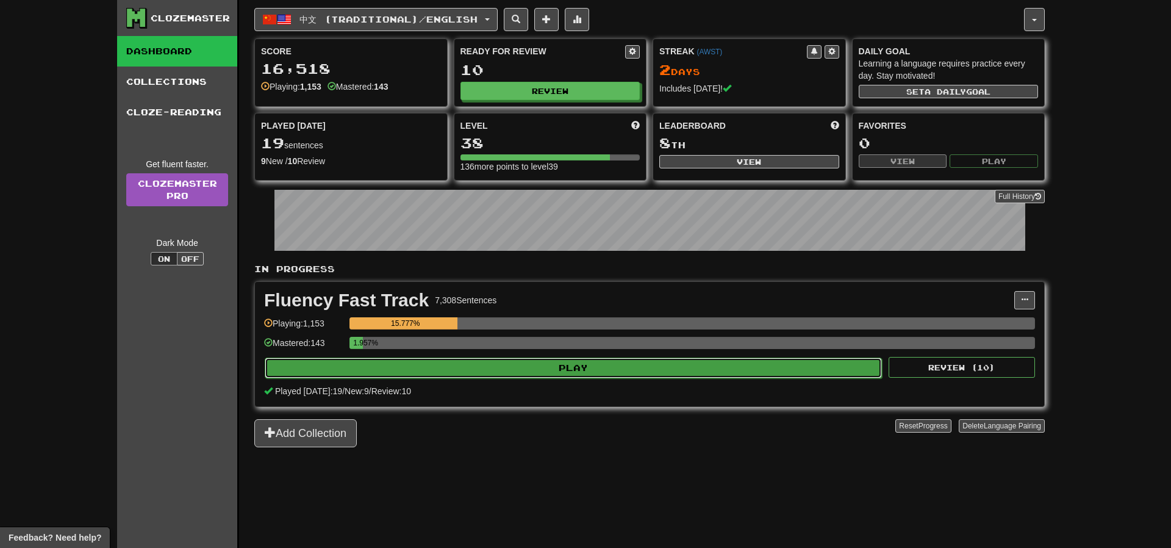
click at [571, 359] on button "Play" at bounding box center [573, 367] width 617 height 21
select select "**"
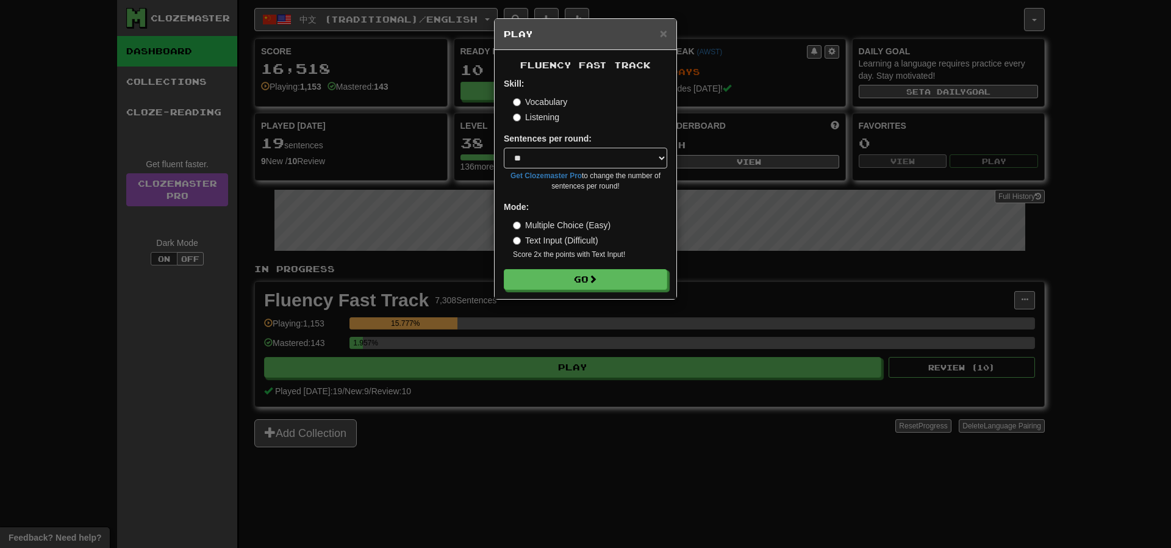
click at [542, 121] on label "Listening" at bounding box center [536, 117] width 46 height 12
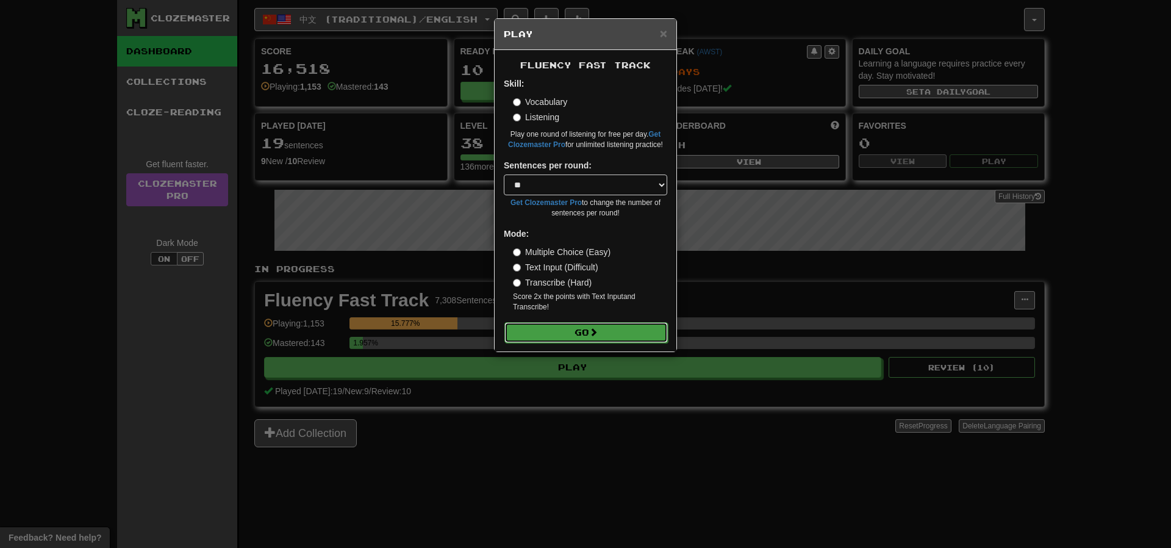
click at [602, 328] on button "Go" at bounding box center [585, 332] width 163 height 21
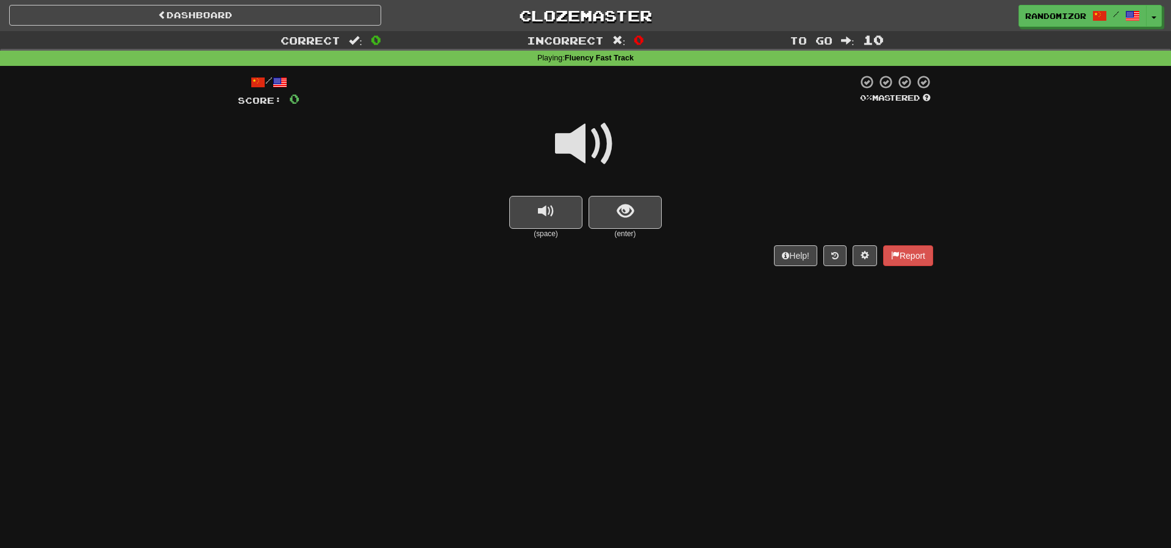
click at [601, 150] on span at bounding box center [585, 143] width 61 height 61
click at [627, 214] on span "show sentence" at bounding box center [625, 211] width 16 height 16
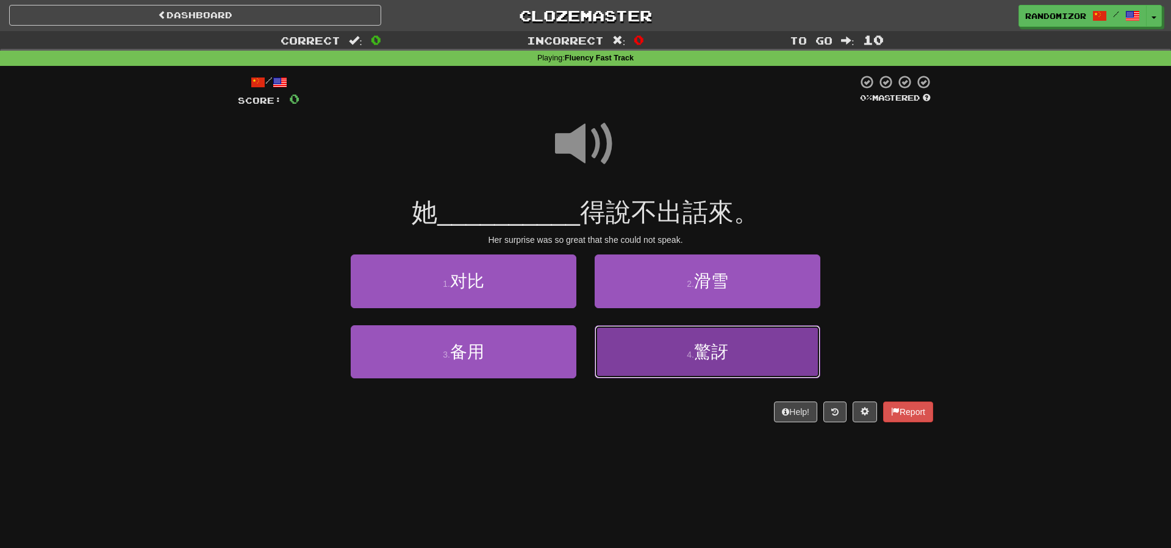
click at [638, 340] on button "4 . 驚訝" at bounding box center [707, 351] width 226 height 53
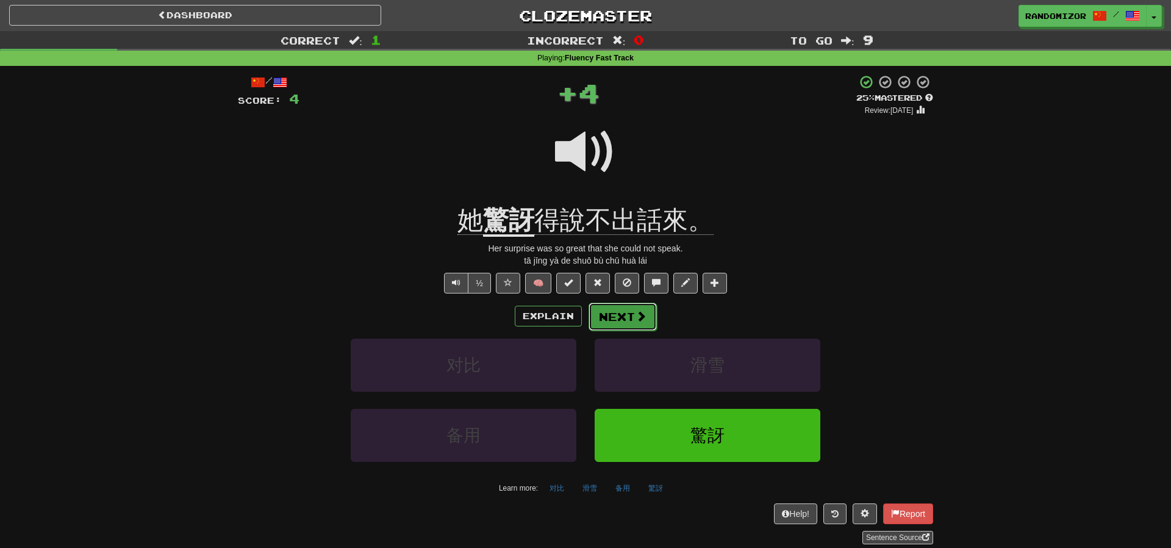
click at [611, 314] on button "Next" at bounding box center [622, 316] width 68 height 28
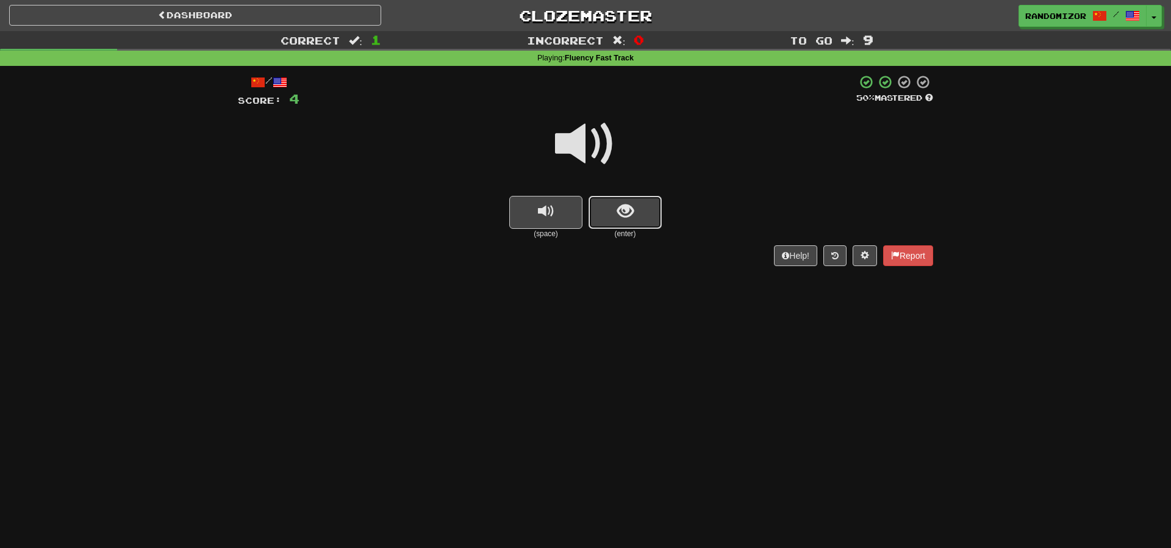
click at [631, 207] on span "show sentence" at bounding box center [625, 211] width 16 height 16
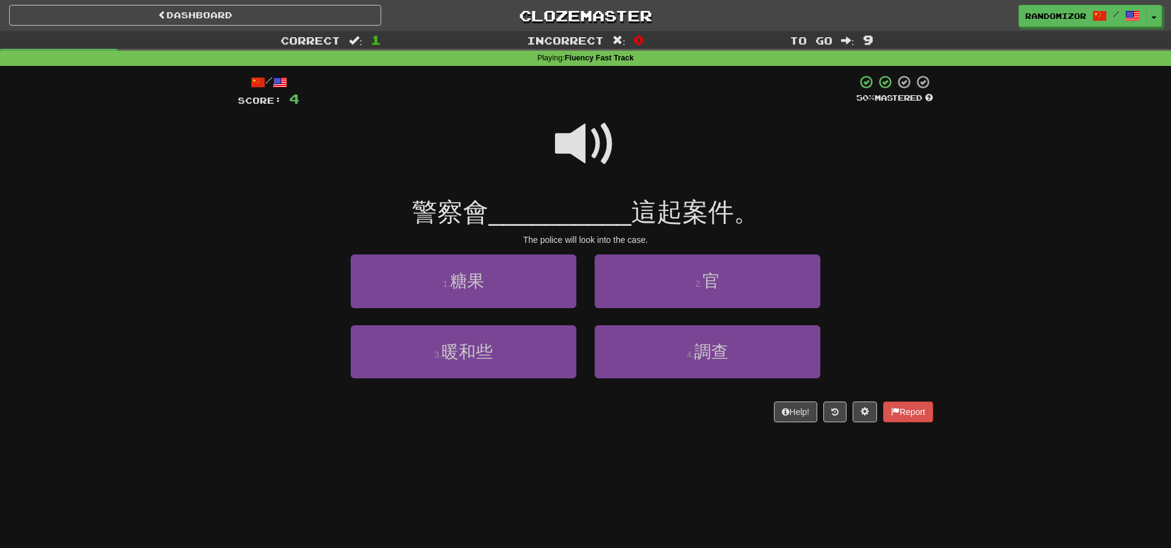
click at [591, 141] on span at bounding box center [585, 143] width 61 height 61
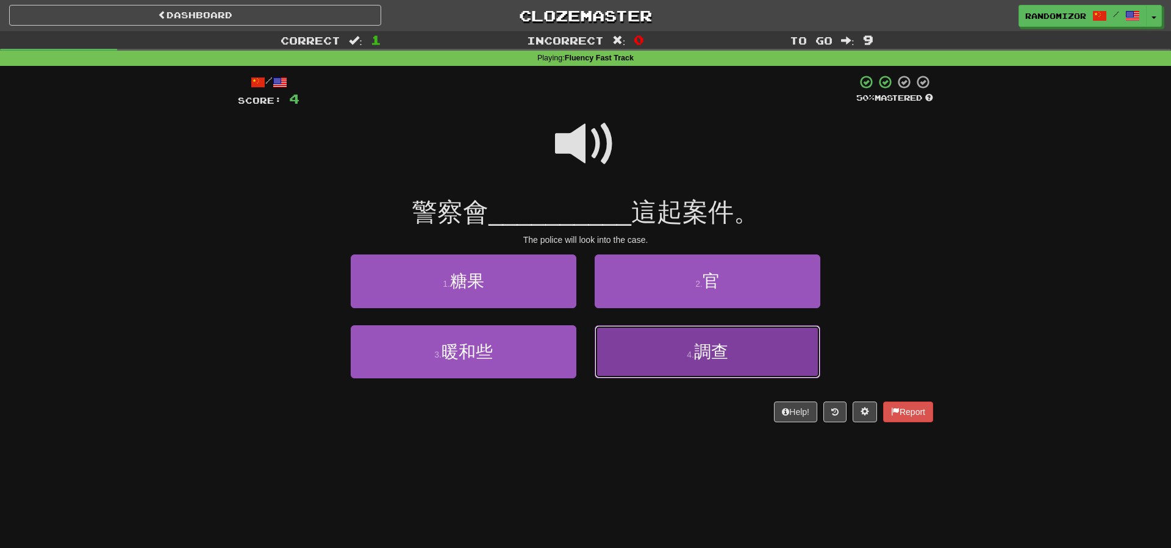
click at [661, 342] on button "4 . 調查" at bounding box center [707, 351] width 226 height 53
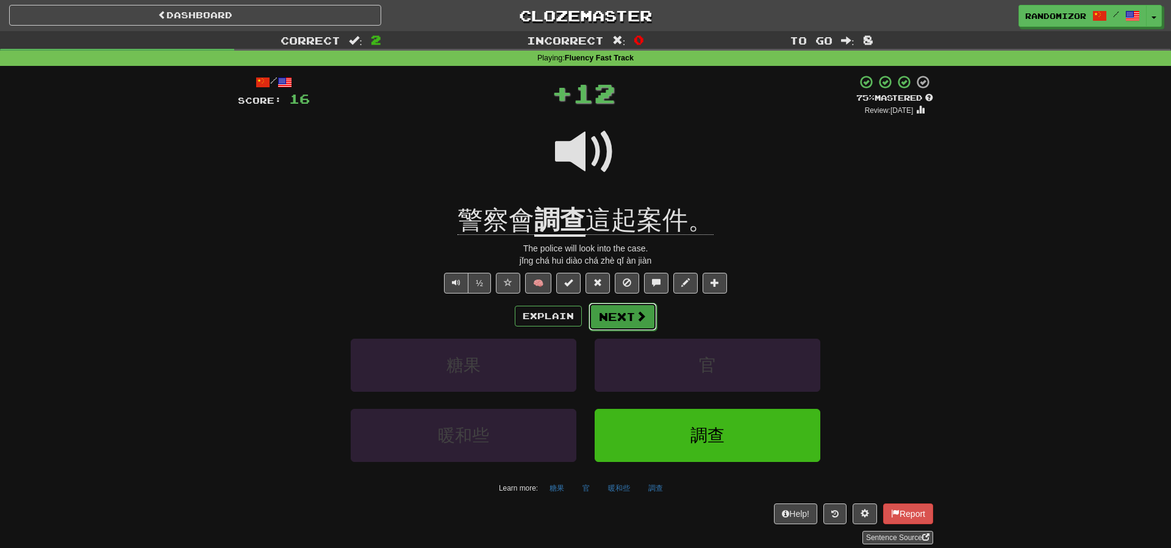
click at [621, 320] on button "Next" at bounding box center [622, 316] width 68 height 28
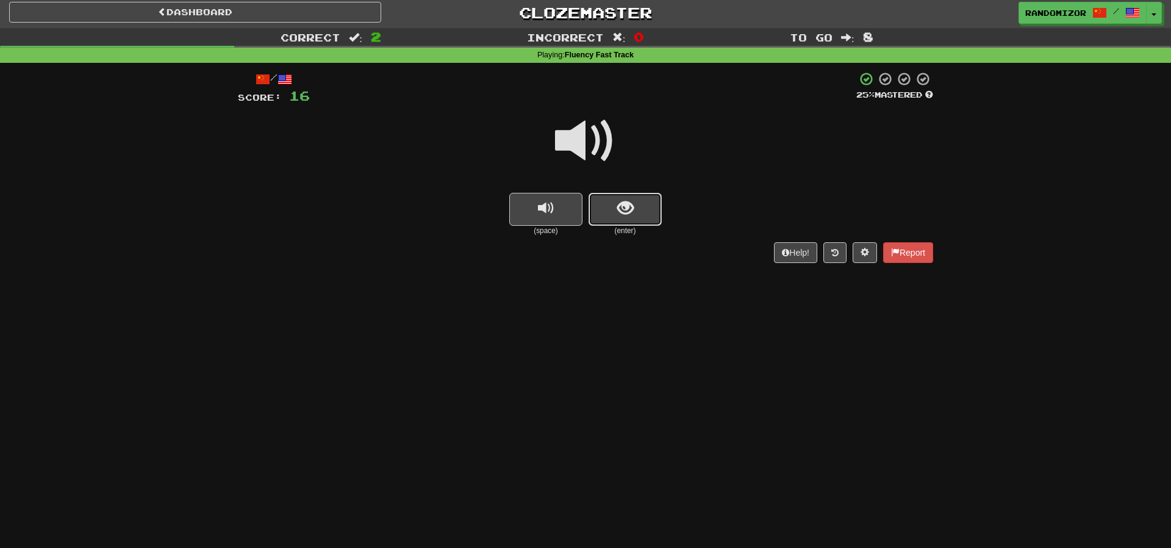
click at [631, 193] on button "show sentence" at bounding box center [624, 209] width 73 height 33
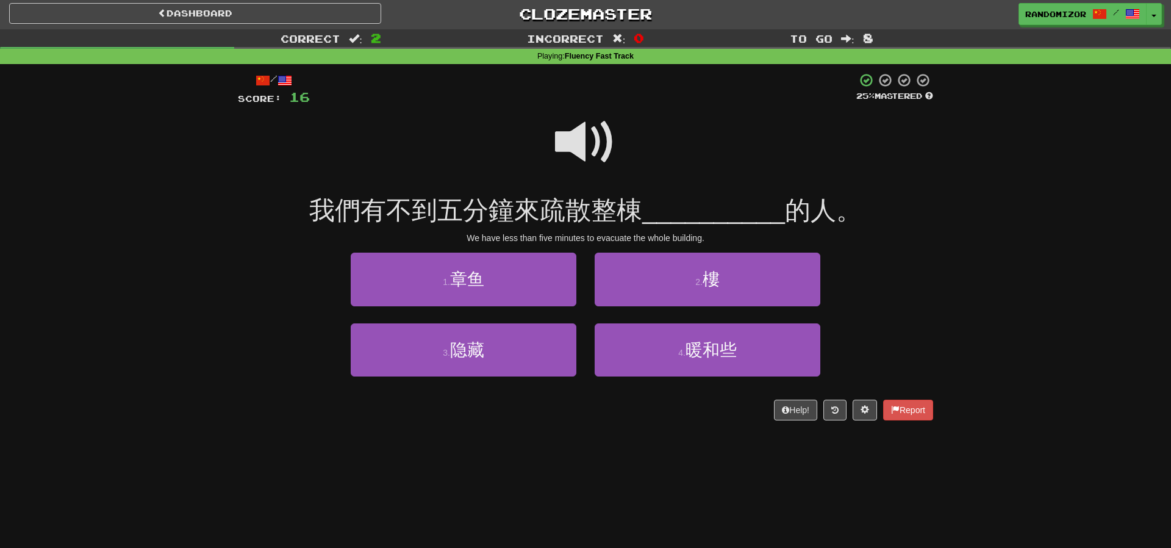
click at [606, 160] on span at bounding box center [585, 142] width 61 height 61
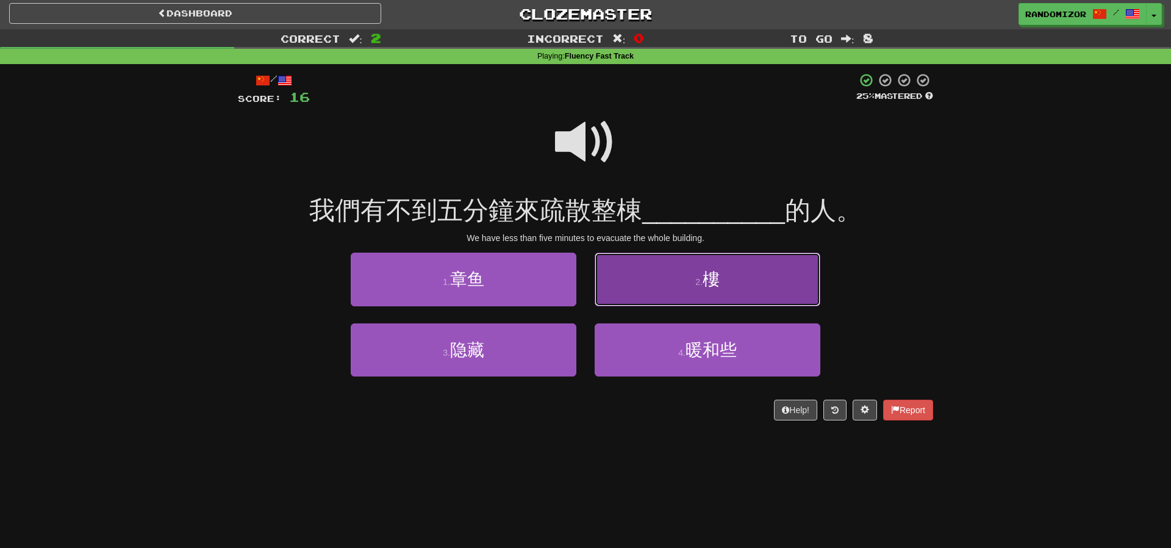
click at [629, 273] on button "2 . 樓" at bounding box center [707, 278] width 226 height 53
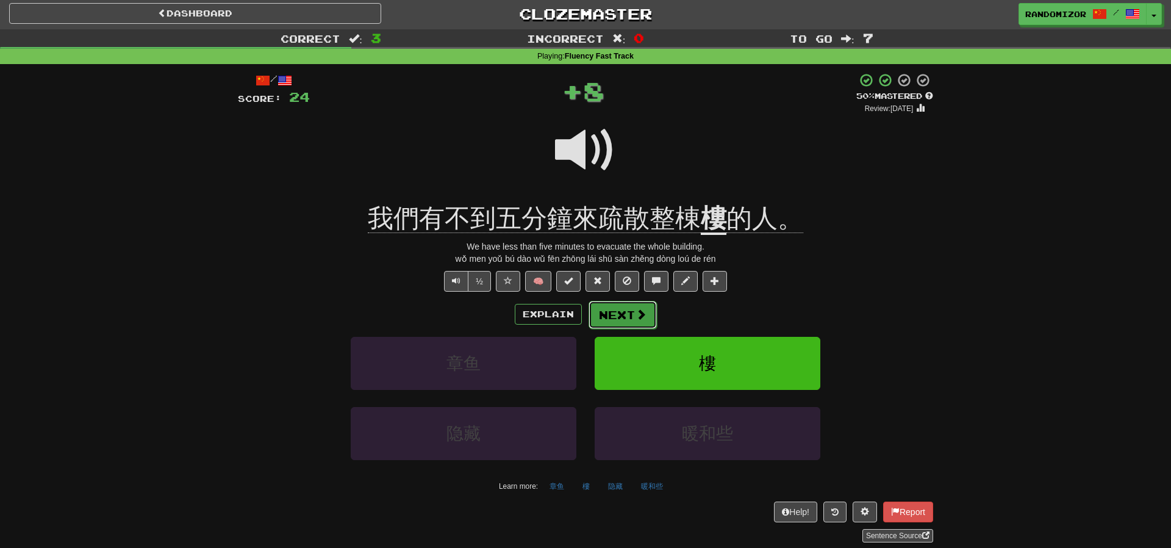
click at [638, 316] on span at bounding box center [640, 314] width 11 height 11
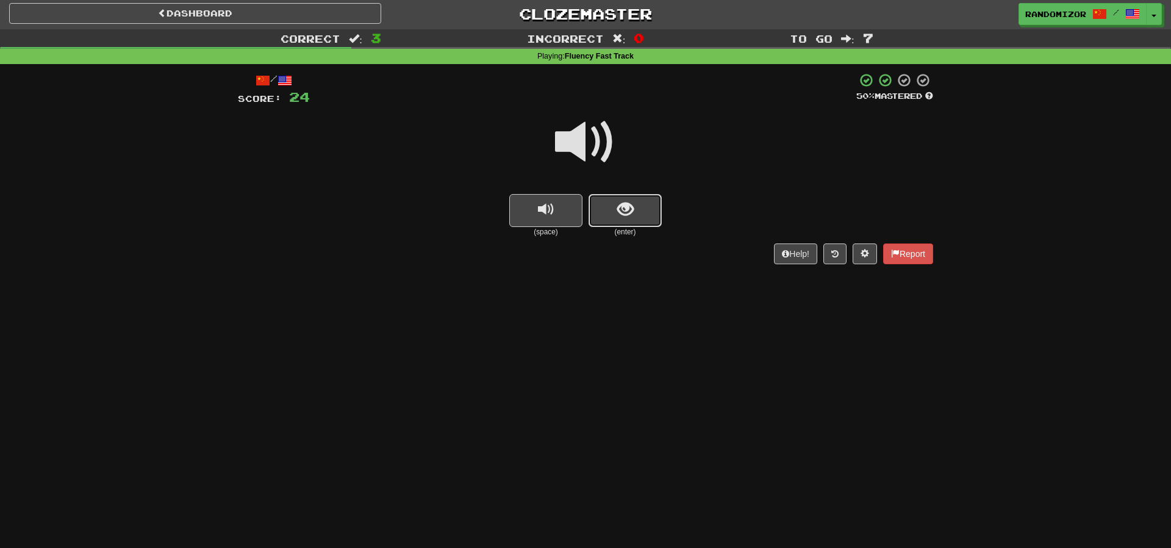
click at [637, 210] on button "show sentence" at bounding box center [624, 210] width 73 height 33
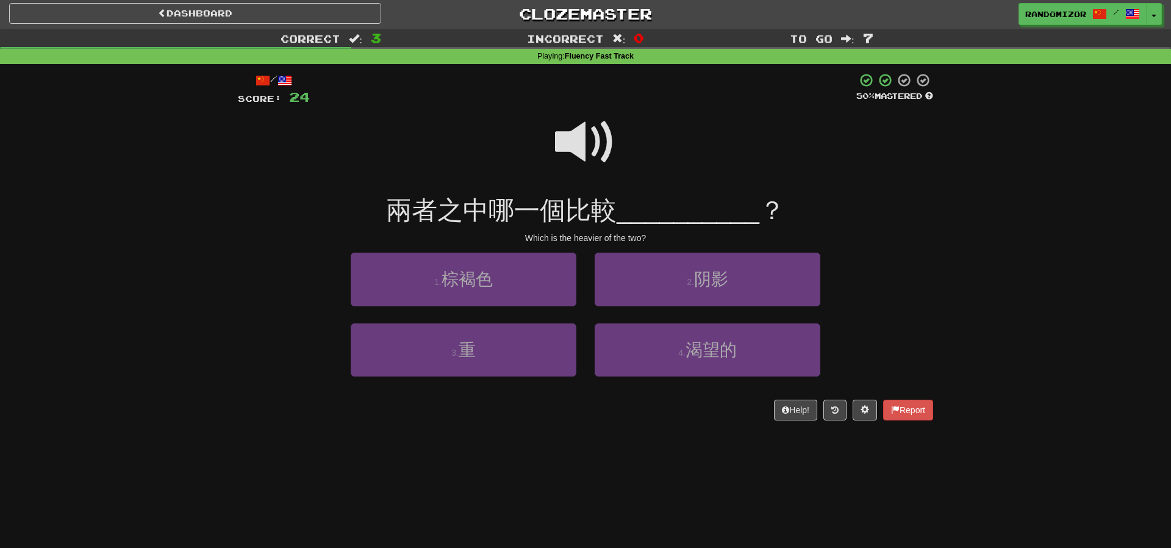
click at [581, 143] on span at bounding box center [585, 142] width 61 height 61
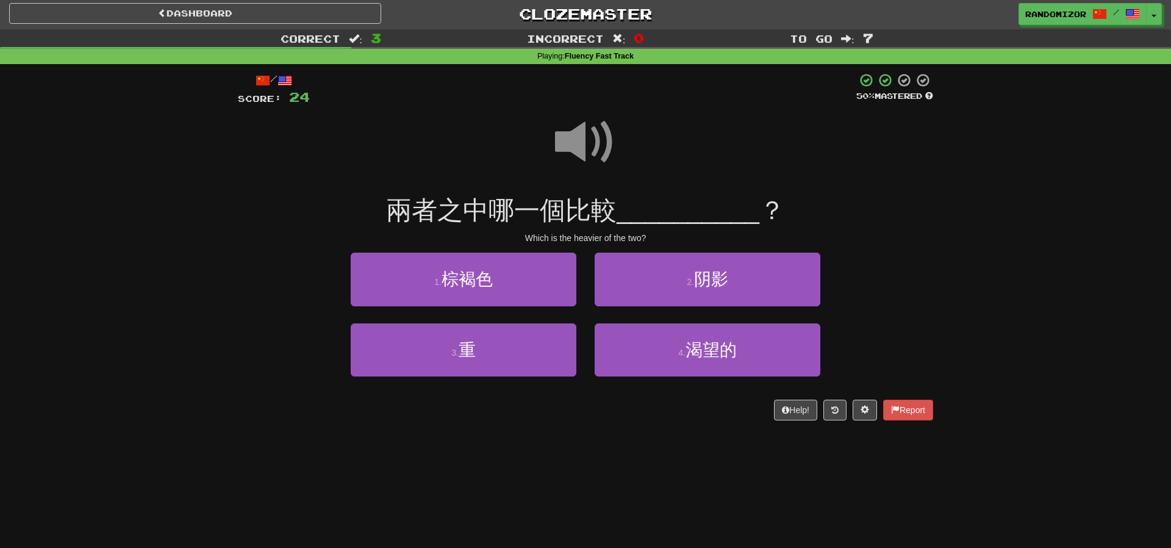
scroll to position [0, 0]
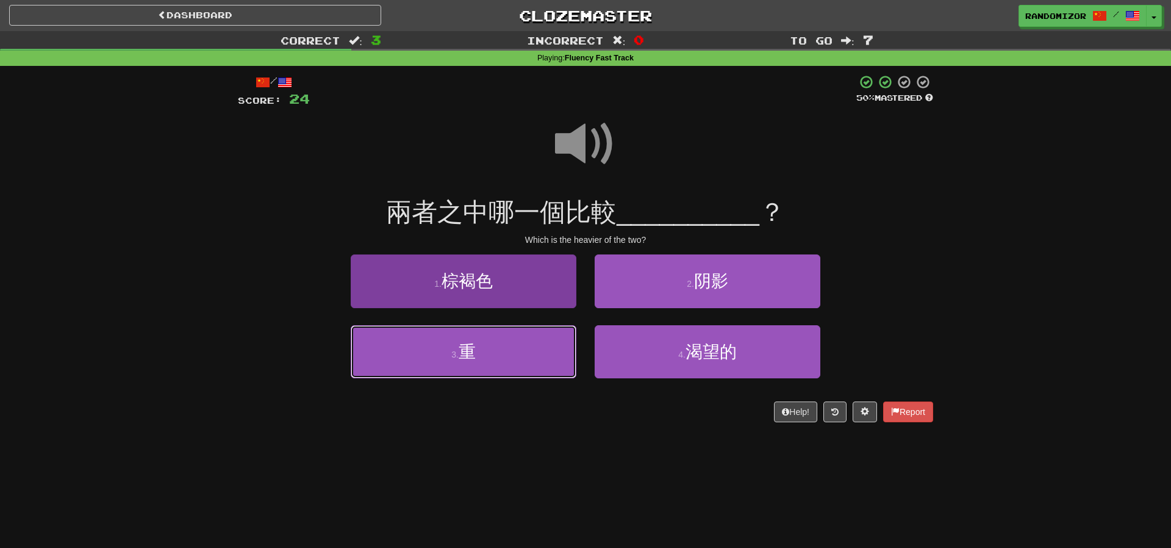
drag, startPoint x: 544, startPoint y: 348, endPoint x: 562, endPoint y: 341, distance: 18.9
click at [544, 348] on button "3 . 重" at bounding box center [464, 351] width 226 height 53
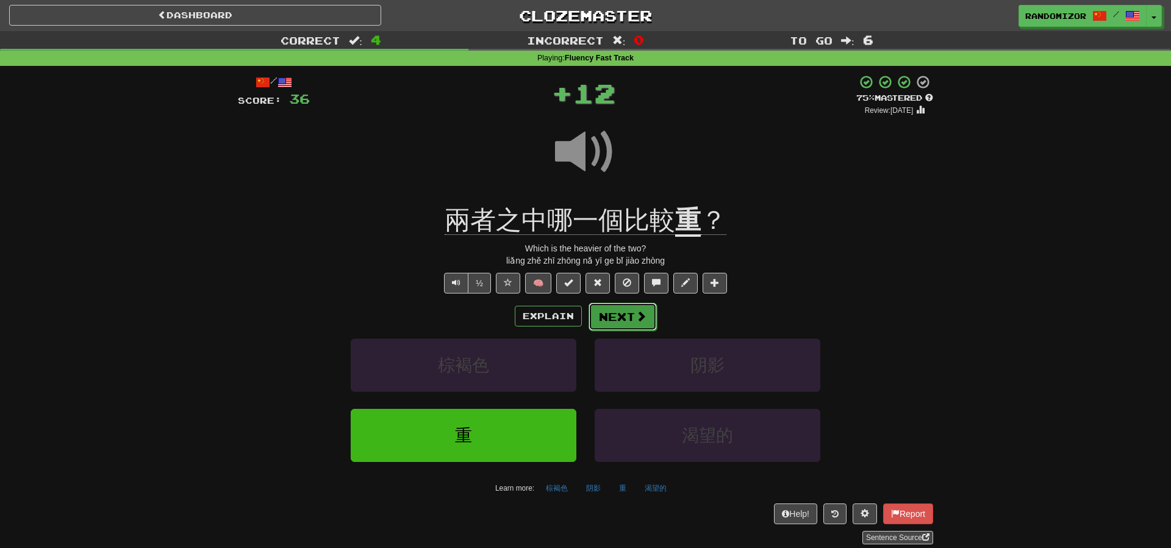
click at [649, 313] on button "Next" at bounding box center [622, 316] width 68 height 28
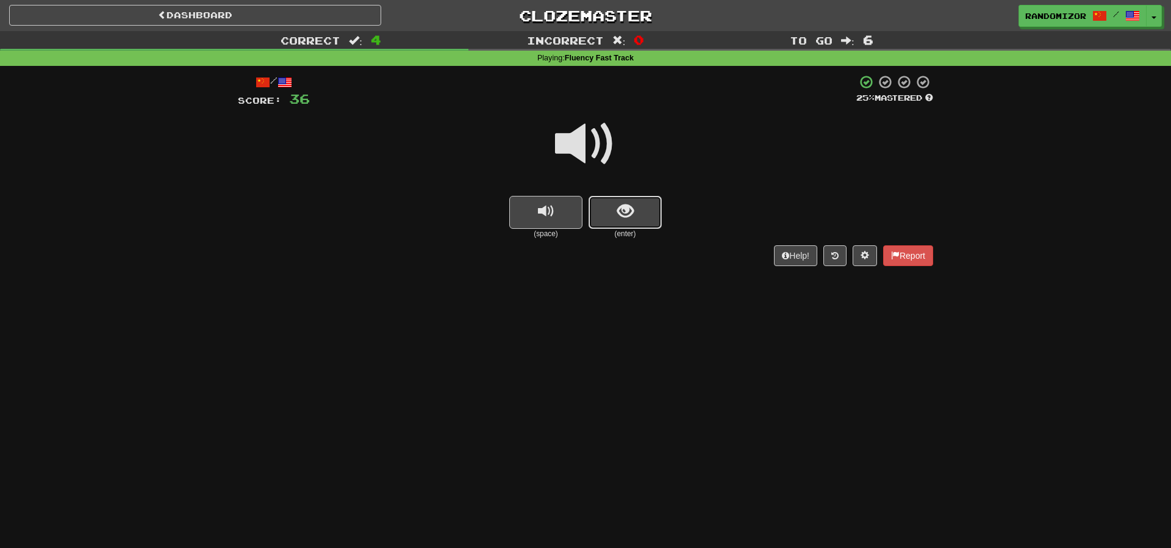
click at [627, 210] on span "show sentence" at bounding box center [625, 211] width 16 height 16
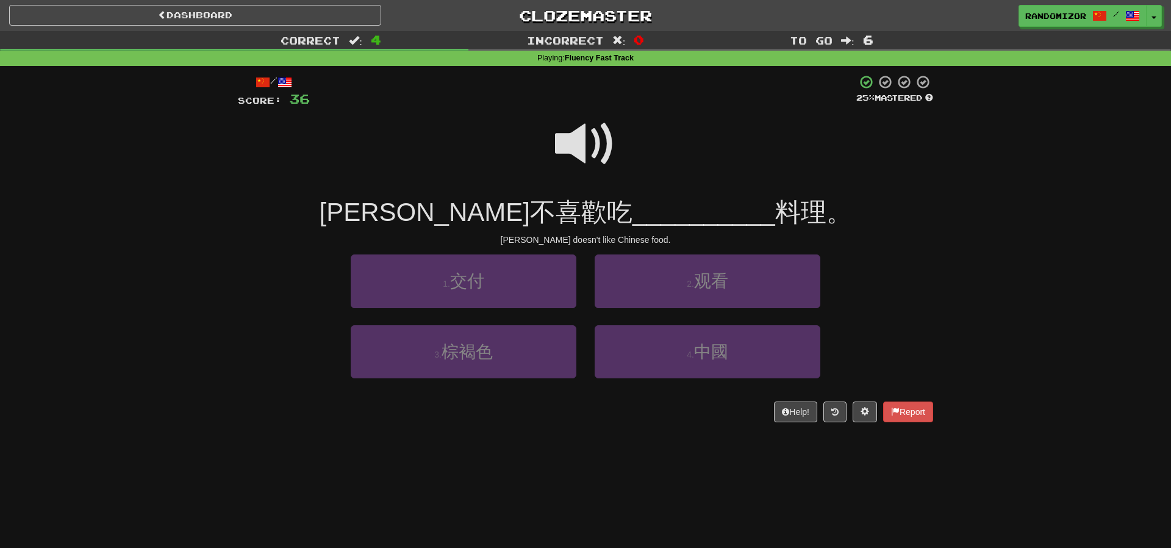
click at [602, 140] on span at bounding box center [585, 143] width 61 height 61
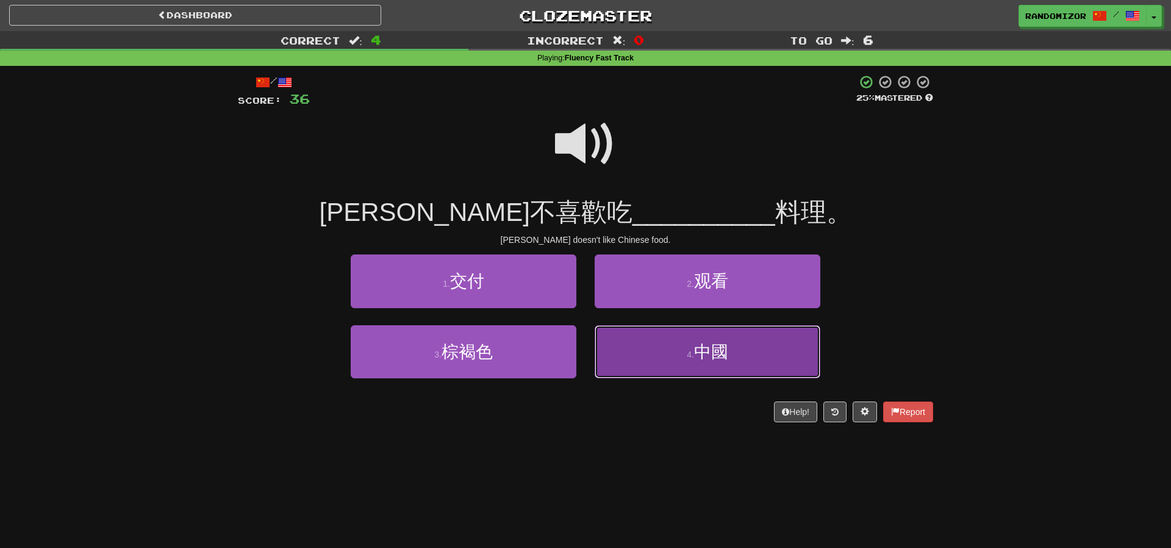
click at [615, 351] on button "4 . 中國" at bounding box center [707, 351] width 226 height 53
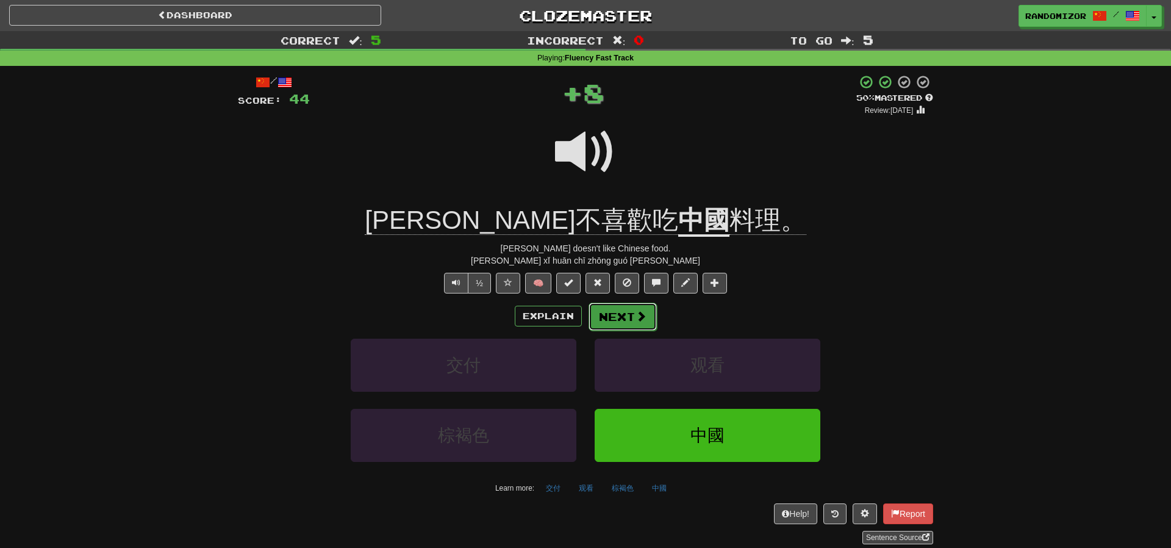
click at [610, 307] on button "Next" at bounding box center [622, 316] width 68 height 28
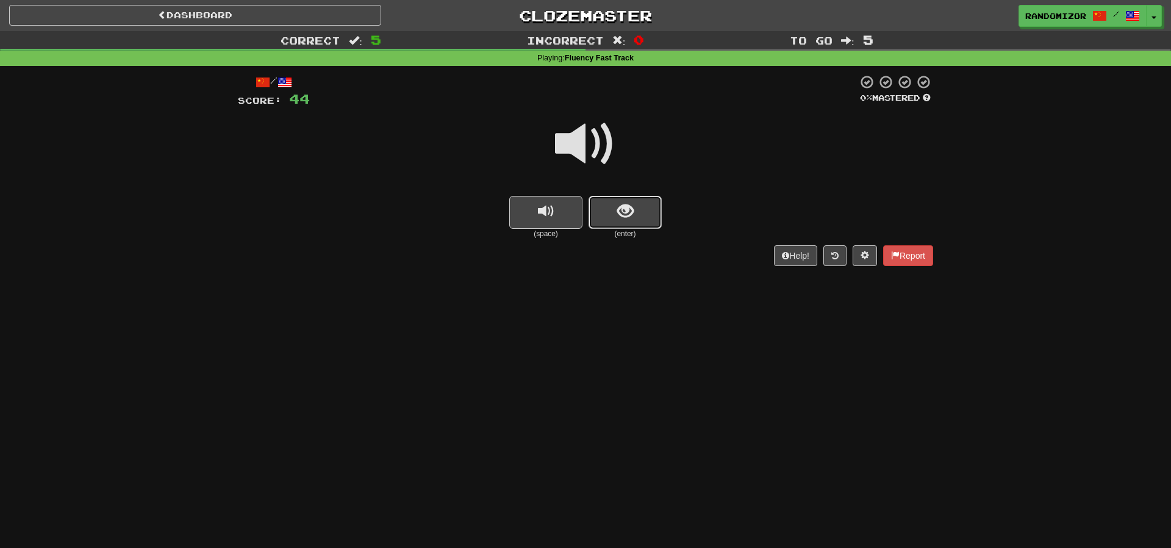
click at [629, 210] on span "show sentence" at bounding box center [625, 211] width 16 height 16
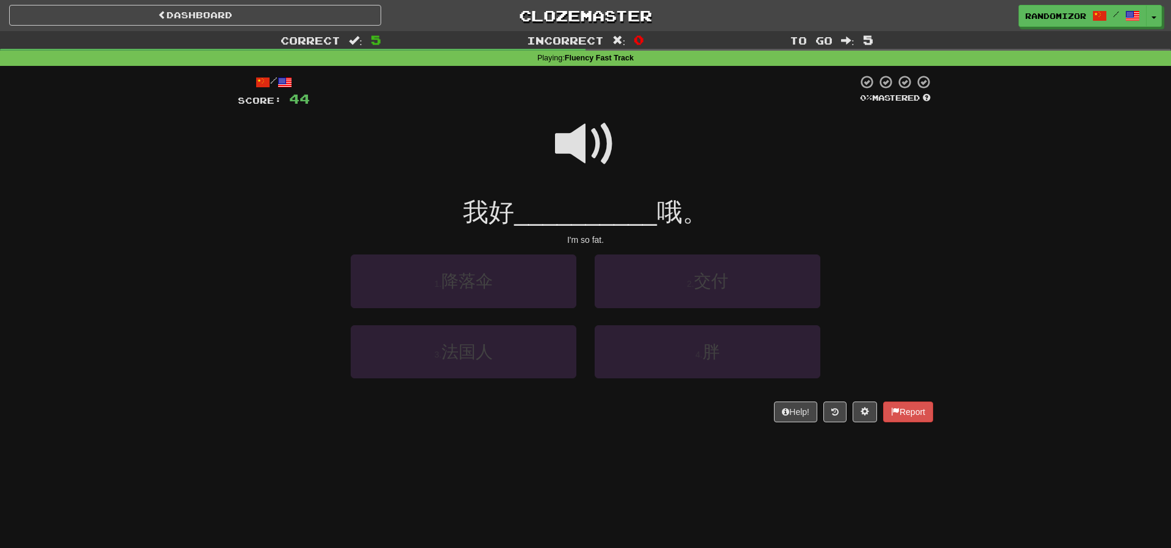
click at [601, 140] on span at bounding box center [585, 143] width 61 height 61
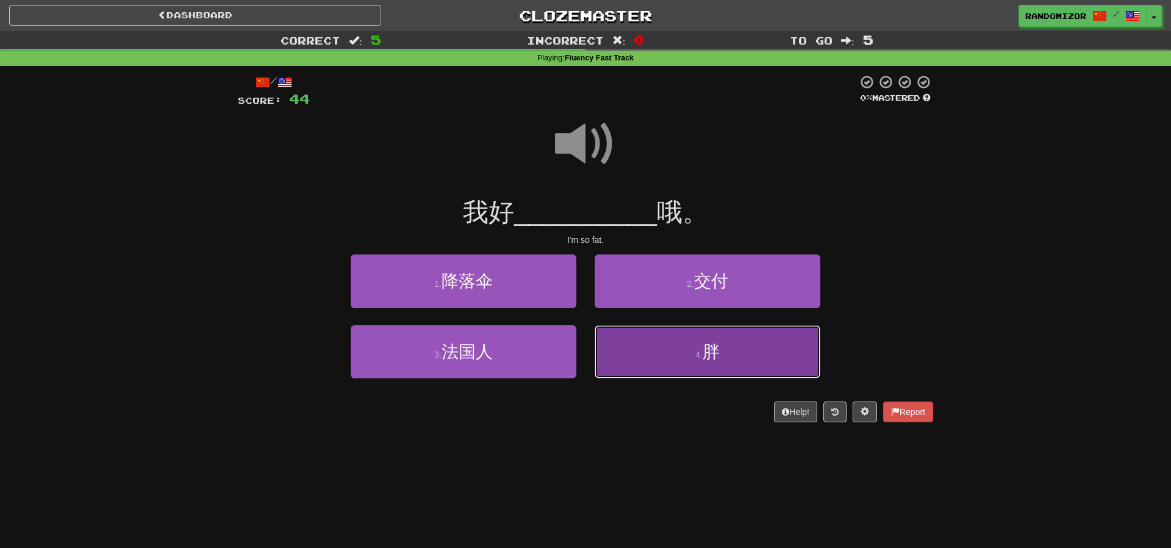
drag, startPoint x: 653, startPoint y: 340, endPoint x: 652, endPoint y: 332, distance: 8.0
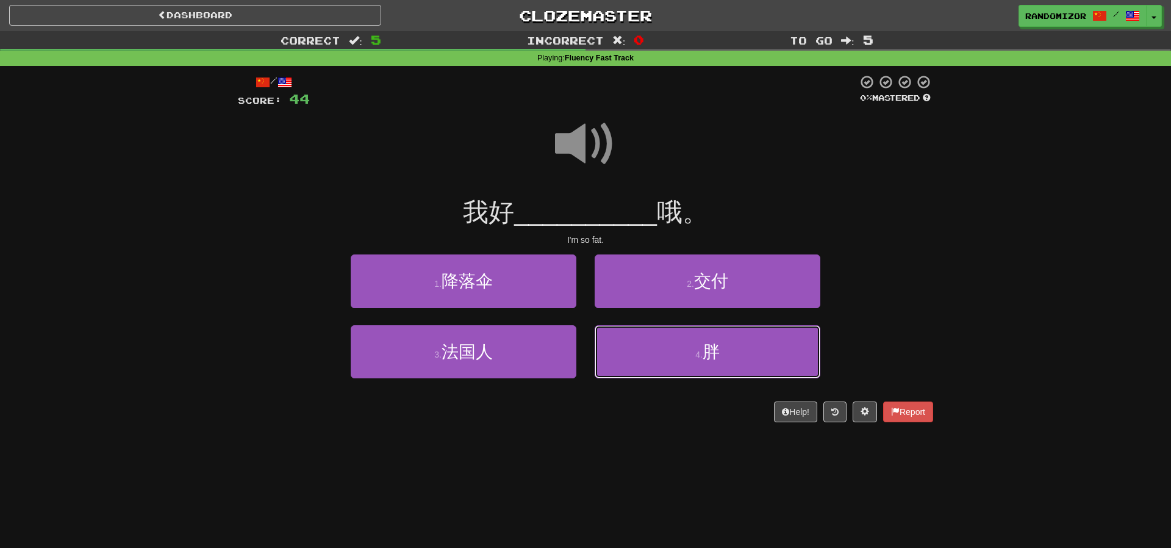
click at [653, 339] on button "4 . 胖" at bounding box center [707, 351] width 226 height 53
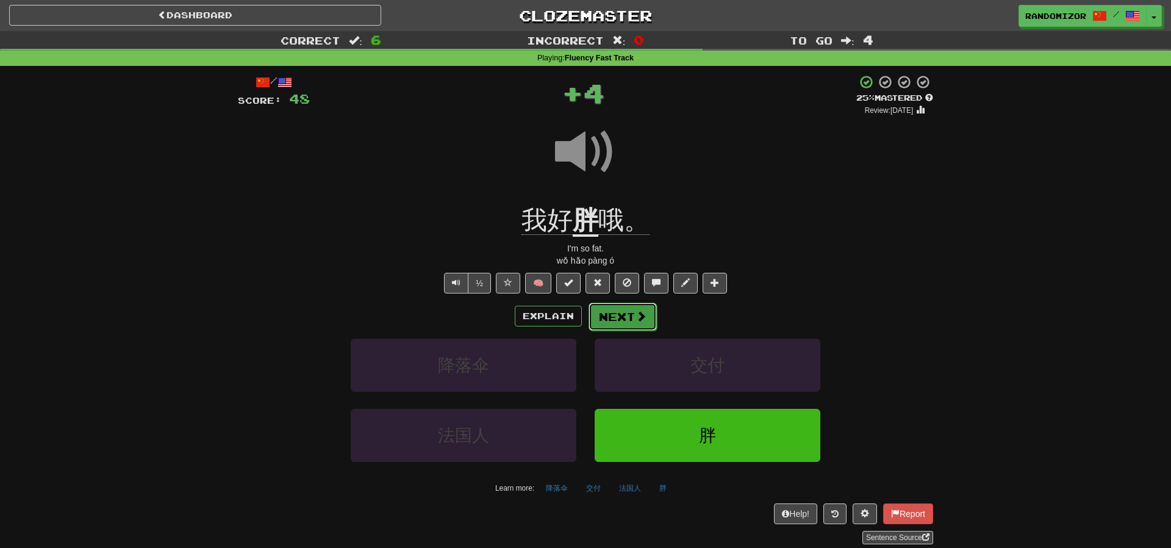
click at [625, 315] on button "Next" at bounding box center [622, 316] width 68 height 28
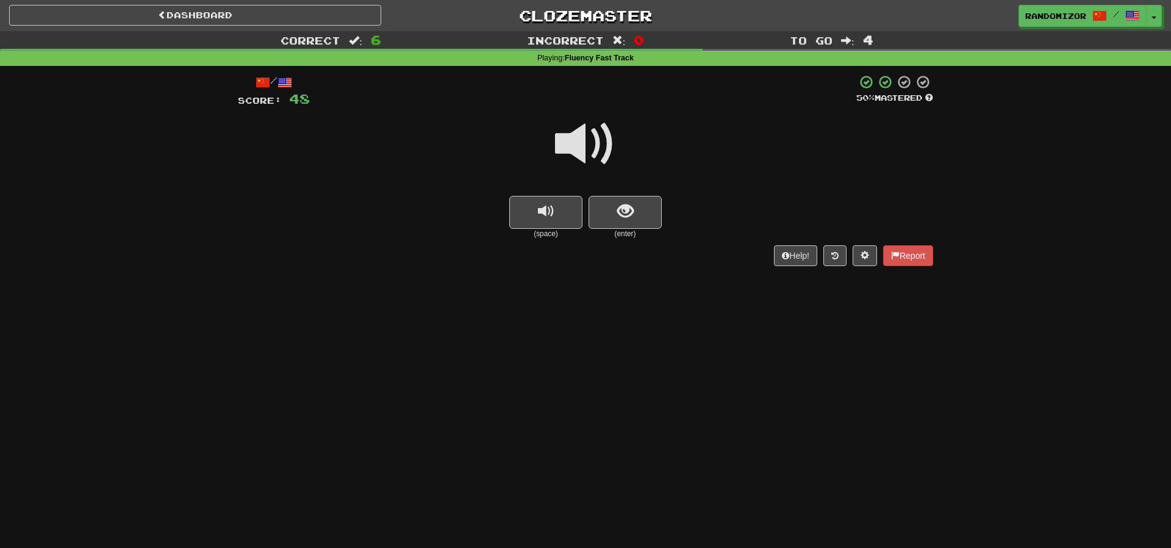
click at [585, 140] on span at bounding box center [585, 143] width 61 height 61
click at [612, 213] on button "show sentence" at bounding box center [624, 212] width 73 height 33
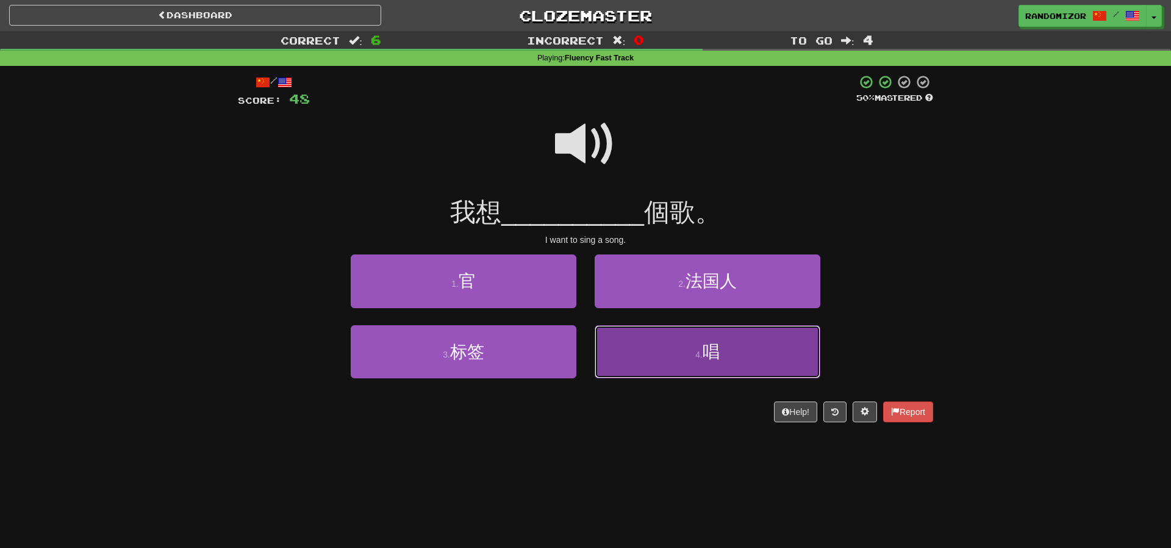
click at [648, 336] on button "4 . 唱" at bounding box center [707, 351] width 226 height 53
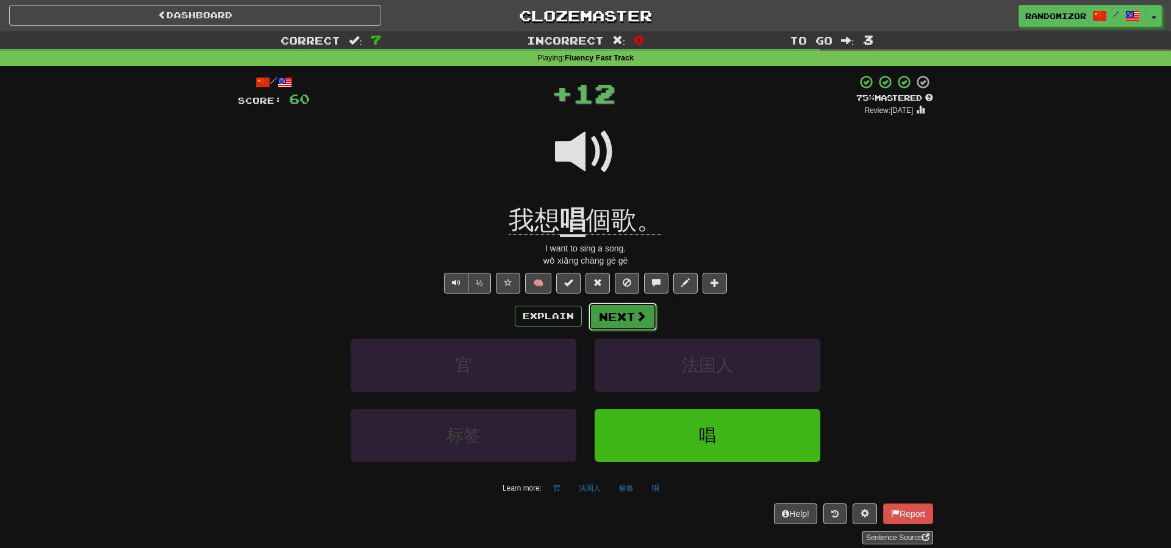
click at [612, 321] on button "Next" at bounding box center [622, 316] width 68 height 28
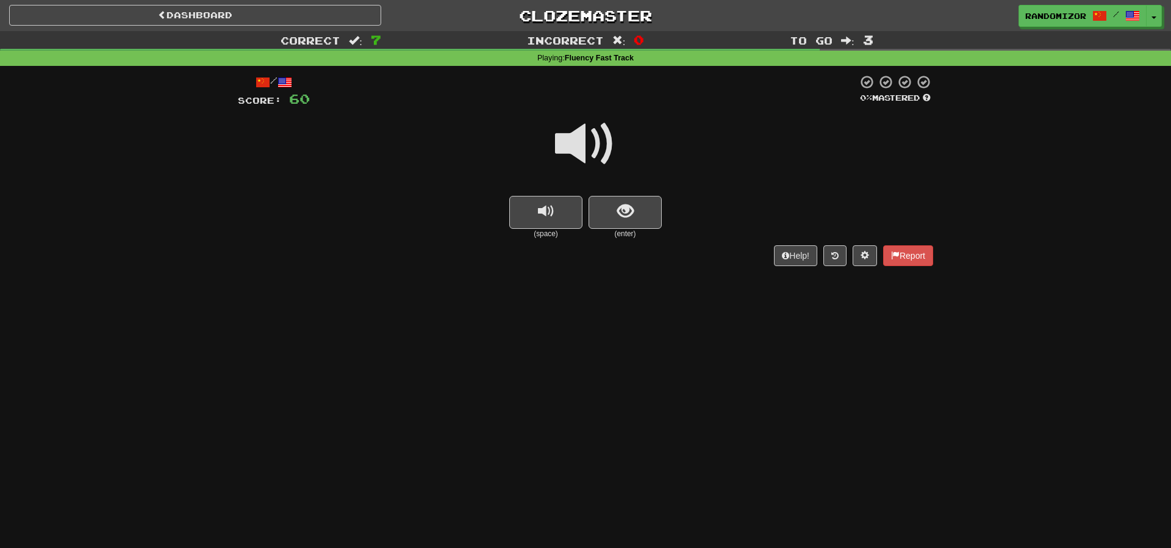
drag, startPoint x: 598, startPoint y: 150, endPoint x: 617, endPoint y: 207, distance: 60.5
click at [598, 150] on span at bounding box center [585, 143] width 61 height 61
click at [617, 207] on span "show sentence" at bounding box center [625, 211] width 16 height 16
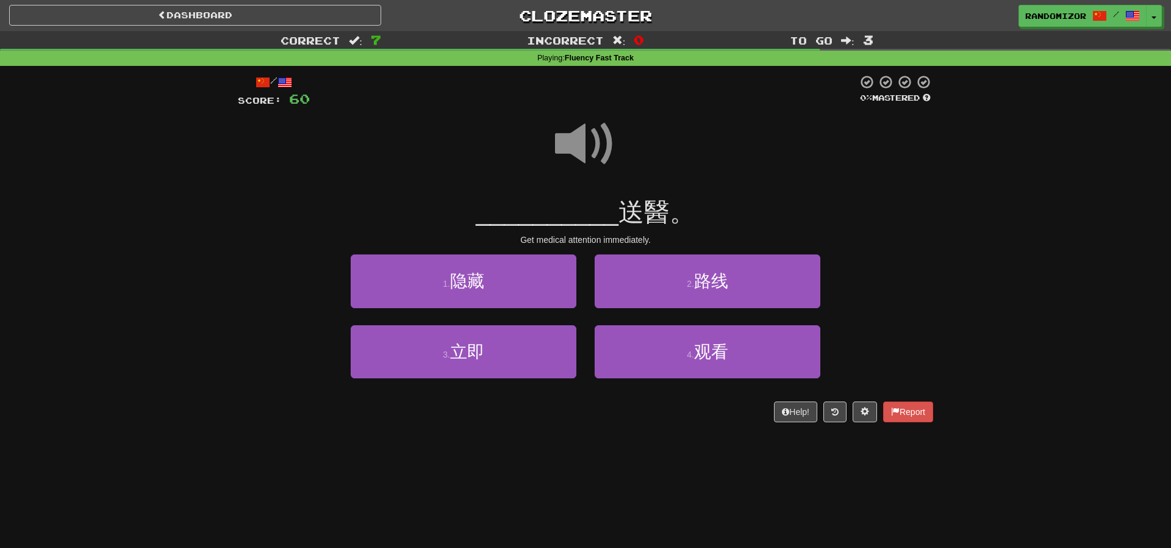
click at [586, 148] on span at bounding box center [585, 143] width 61 height 61
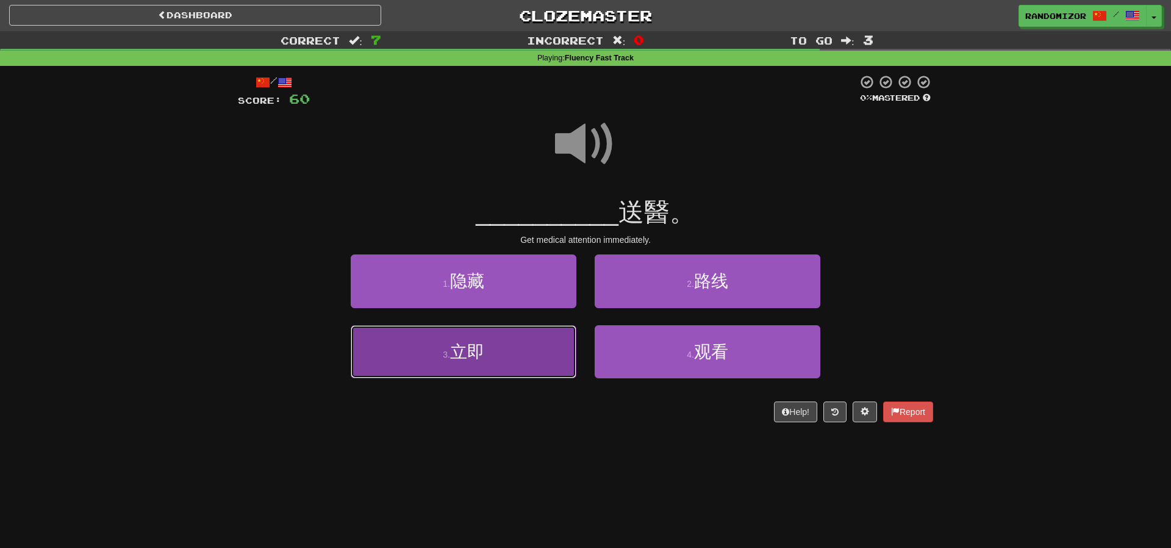
click at [524, 338] on button "3 . 立即" at bounding box center [464, 351] width 226 height 53
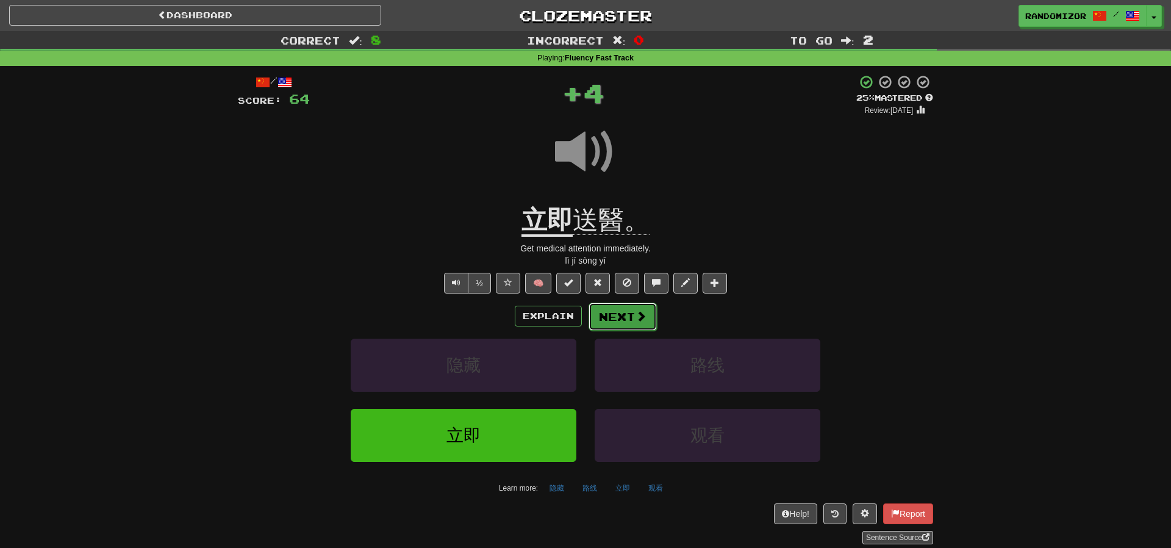
click at [607, 314] on button "Next" at bounding box center [622, 316] width 68 height 28
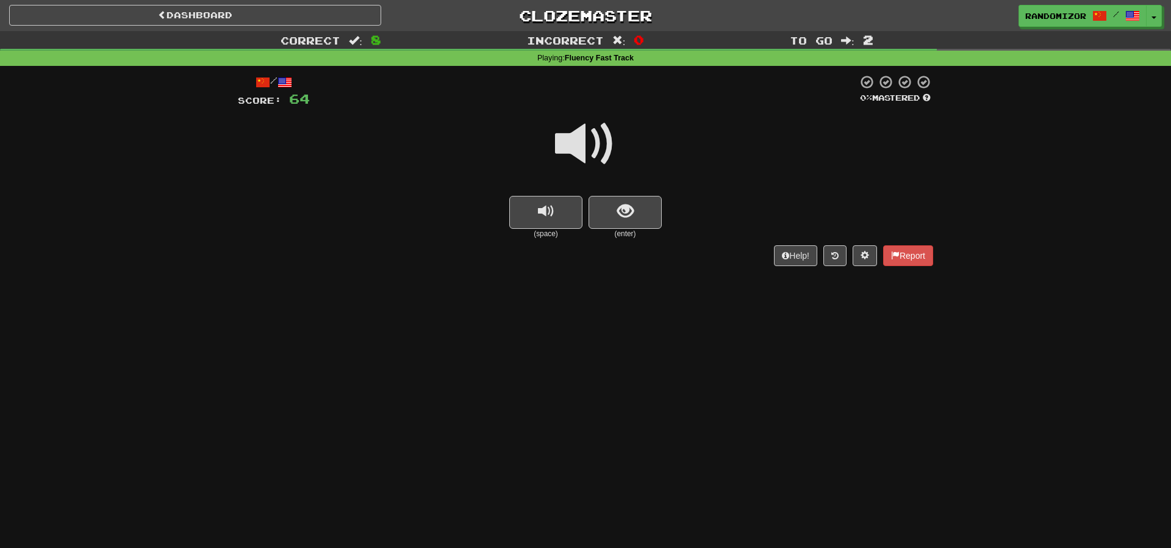
click at [596, 141] on span at bounding box center [585, 143] width 61 height 61
click at [614, 210] on button "show sentence" at bounding box center [624, 212] width 73 height 33
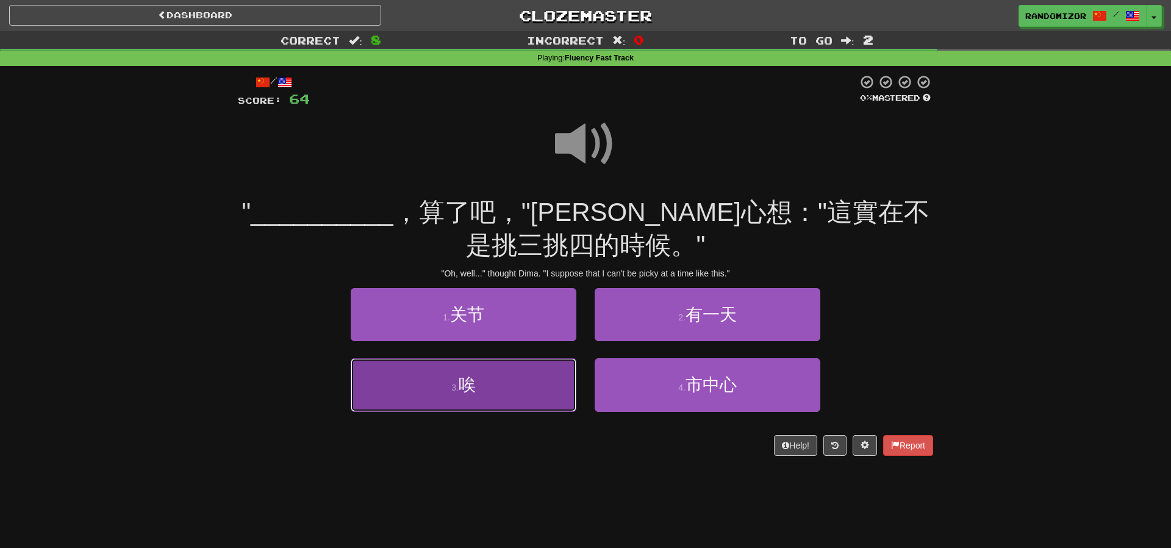
click at [513, 387] on button "3 . 唉" at bounding box center [464, 384] width 226 height 53
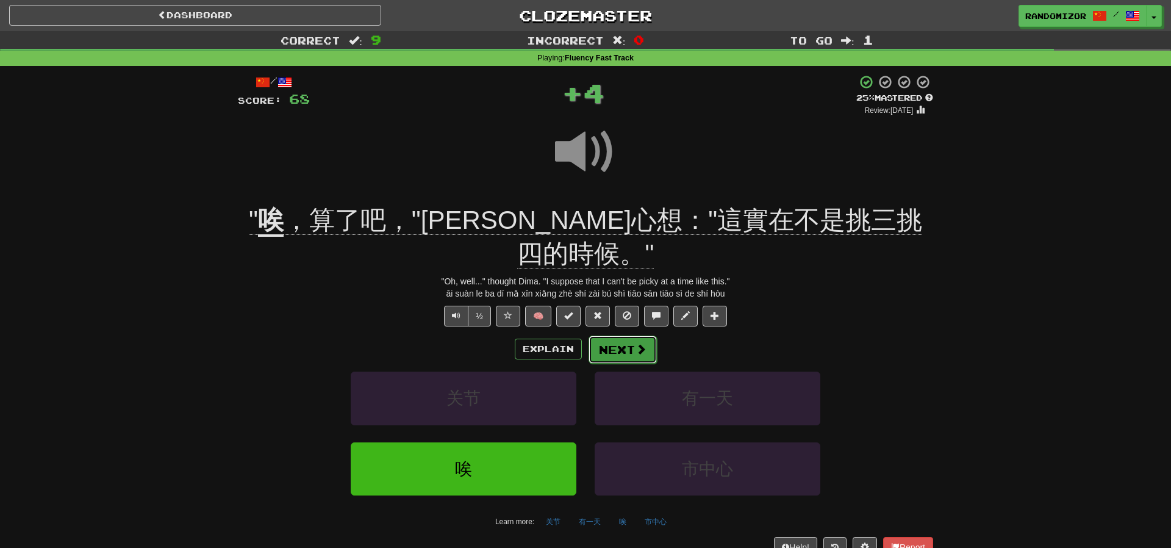
click at [613, 335] on button "Next" at bounding box center [622, 349] width 68 height 28
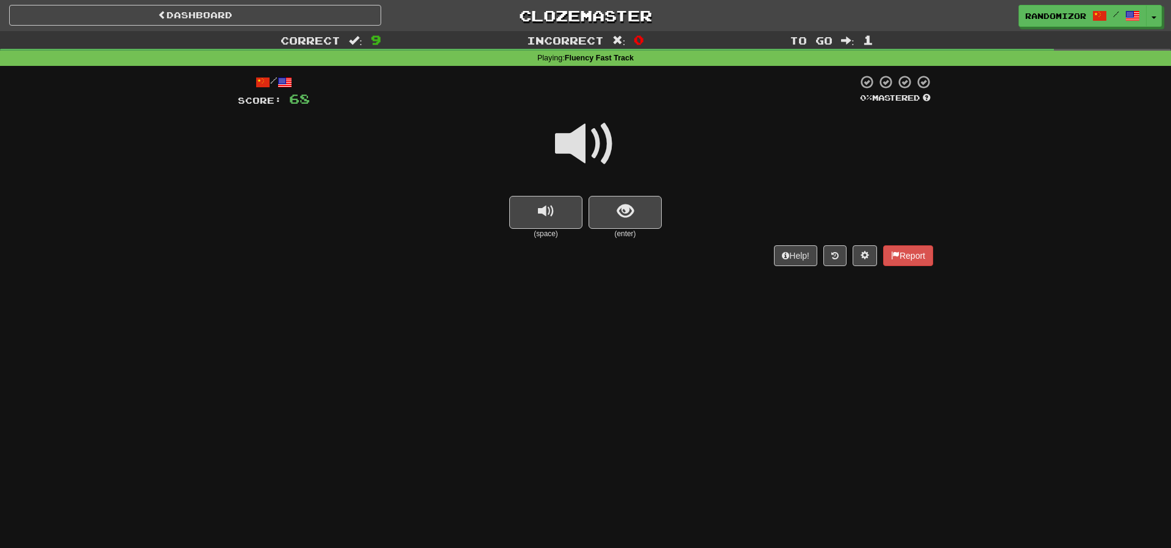
drag, startPoint x: 597, startPoint y: 159, endPoint x: 600, endPoint y: 190, distance: 31.9
click at [597, 159] on span at bounding box center [585, 143] width 61 height 61
click at [610, 213] on button "show sentence" at bounding box center [624, 212] width 73 height 33
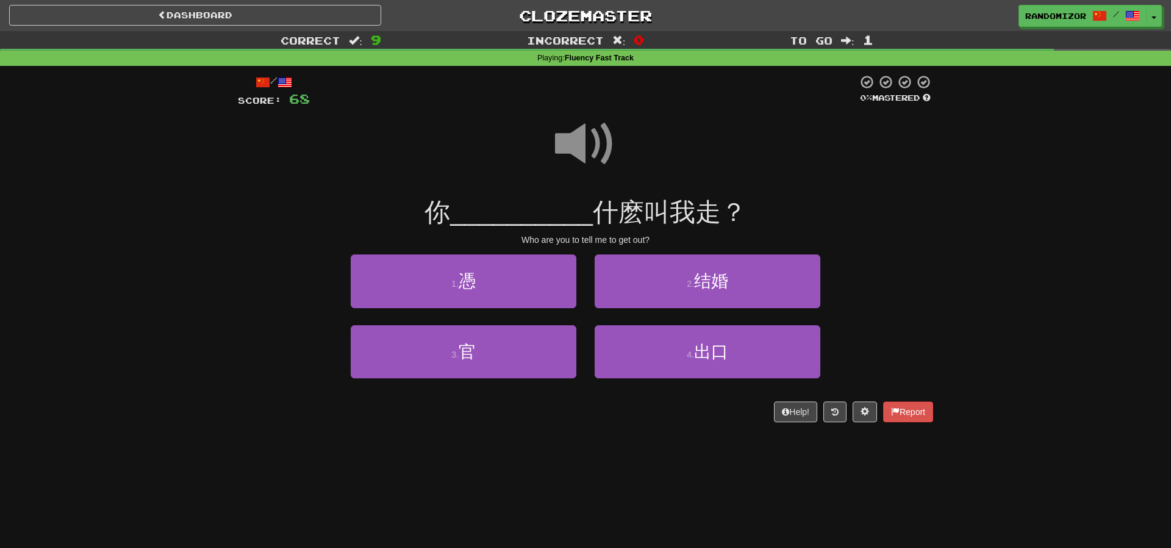
click at [579, 153] on span at bounding box center [585, 143] width 61 height 61
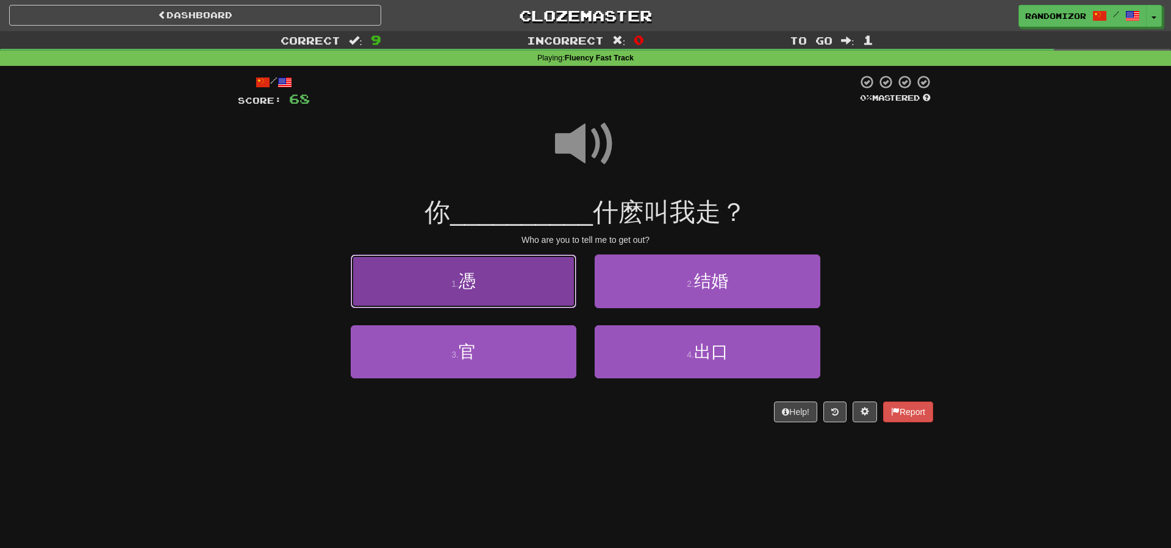
click at [535, 291] on button "1 . 憑" at bounding box center [464, 280] width 226 height 53
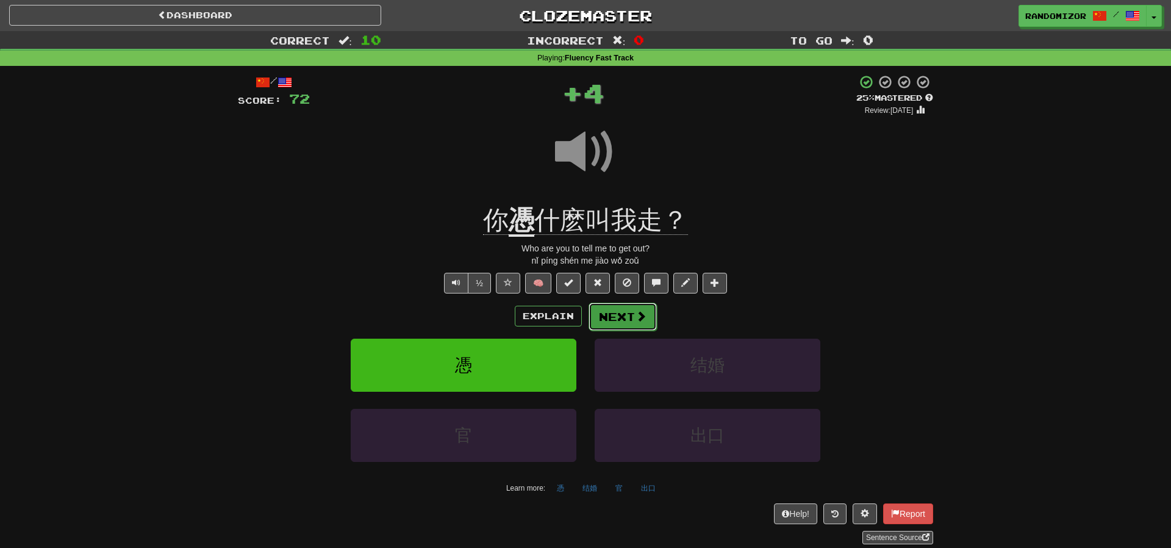
click at [639, 319] on span at bounding box center [640, 315] width 11 height 11
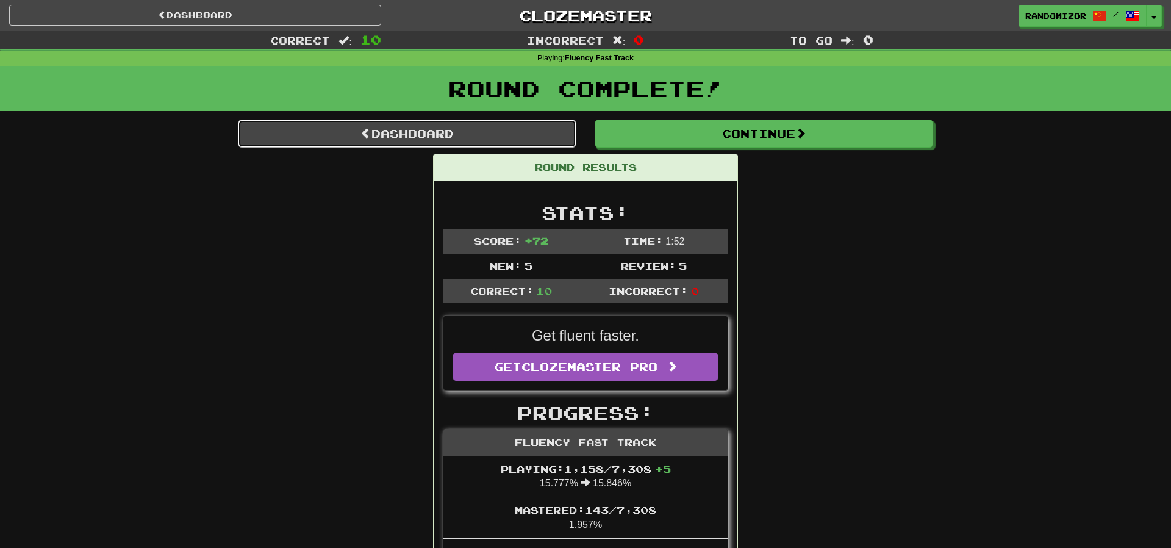
click at [450, 128] on link "Dashboard" at bounding box center [407, 134] width 338 height 28
